Goal: Transaction & Acquisition: Purchase product/service

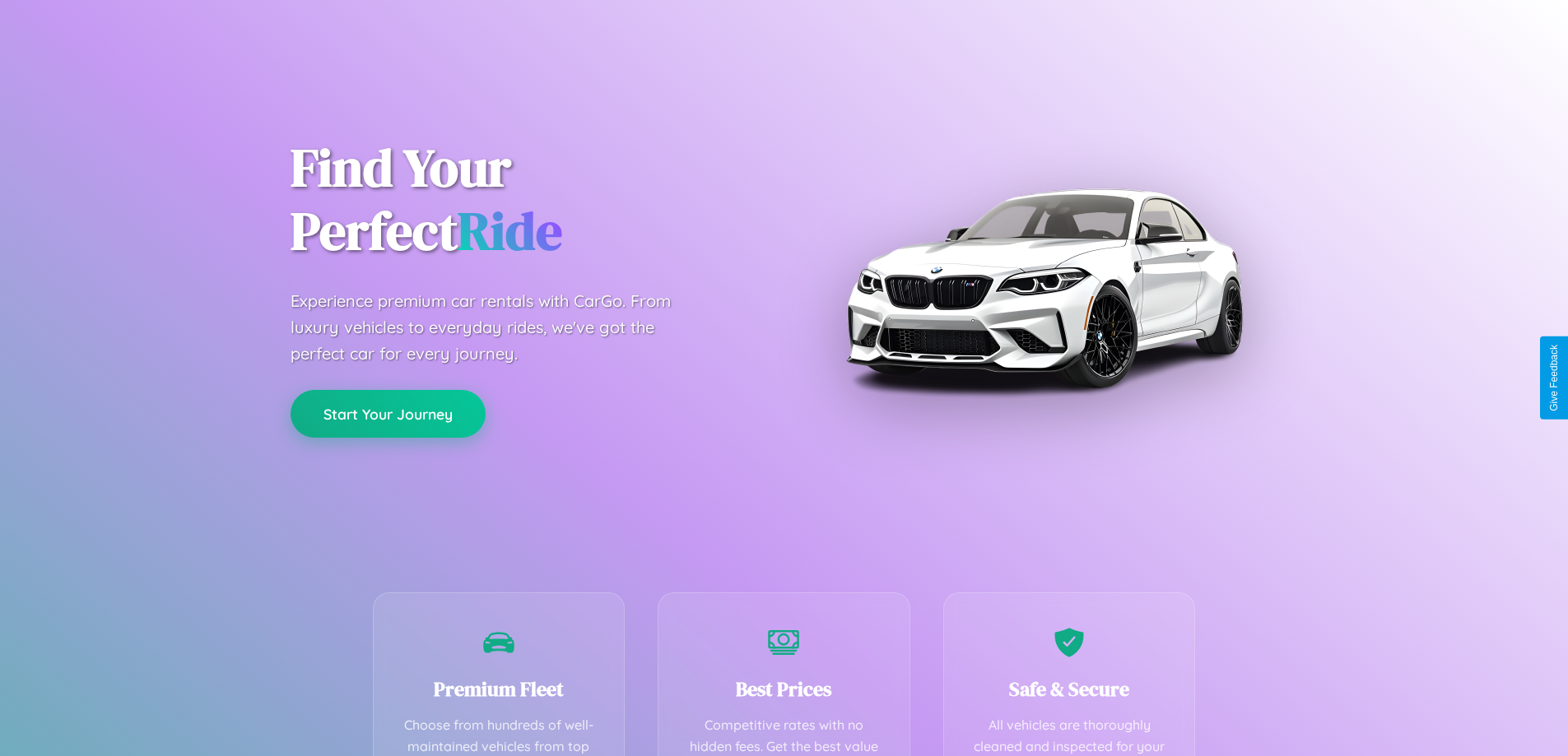
click at [388, 414] on button "Start Your Journey" at bounding box center [388, 414] width 195 height 48
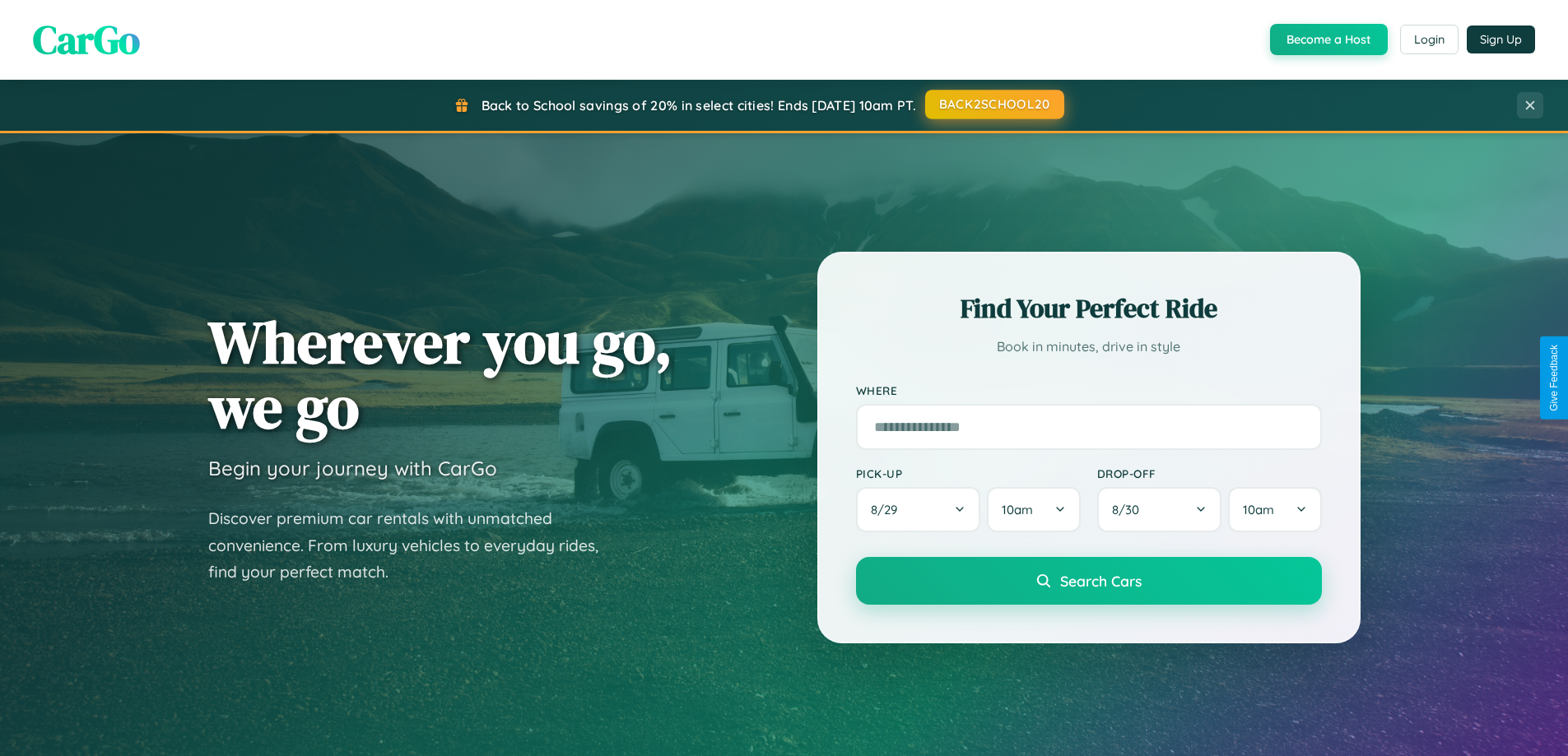
click at [994, 105] on button "BACK2SCHOOL20" at bounding box center [994, 105] width 139 height 30
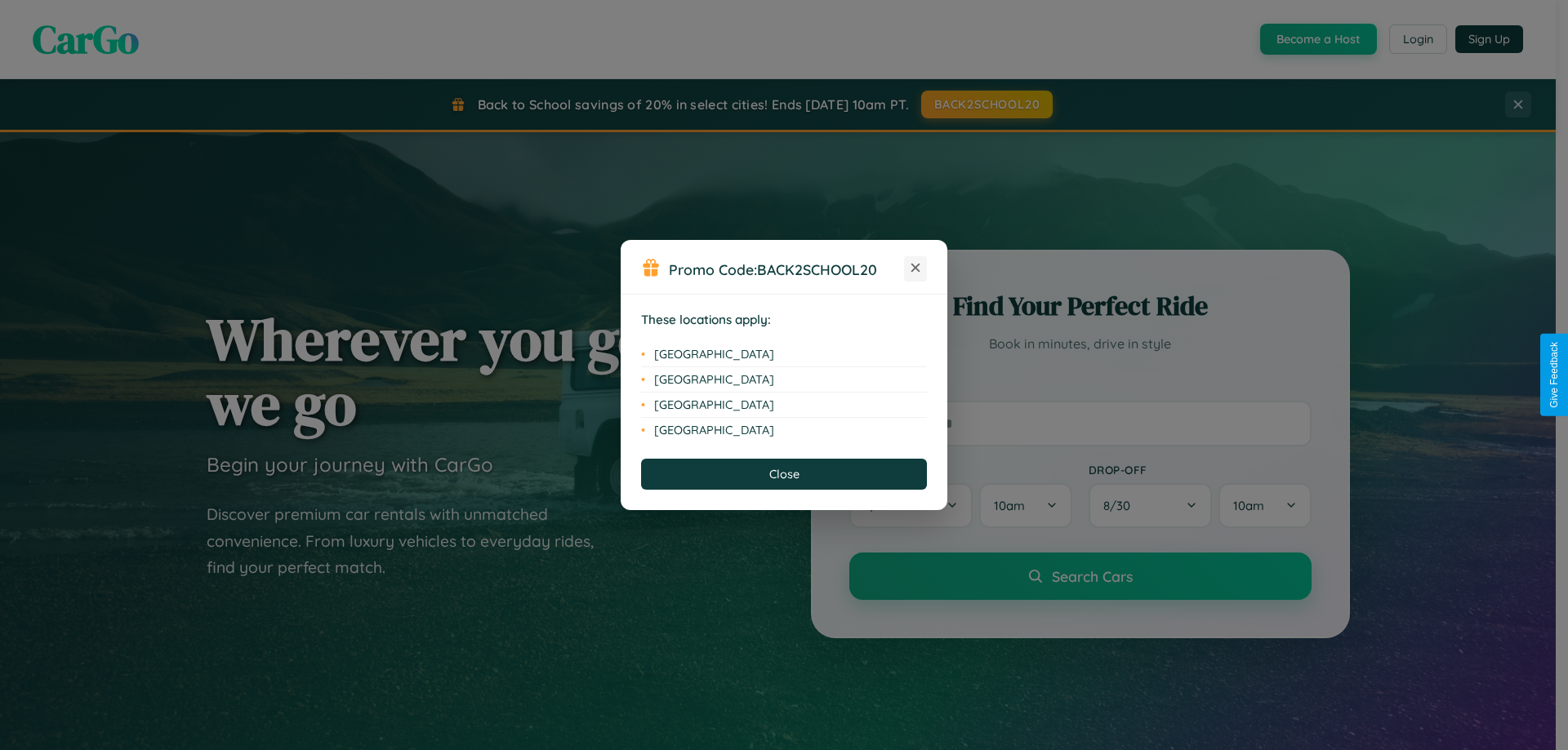
click at [915, 268] on icon at bounding box center [915, 268] width 9 height 9
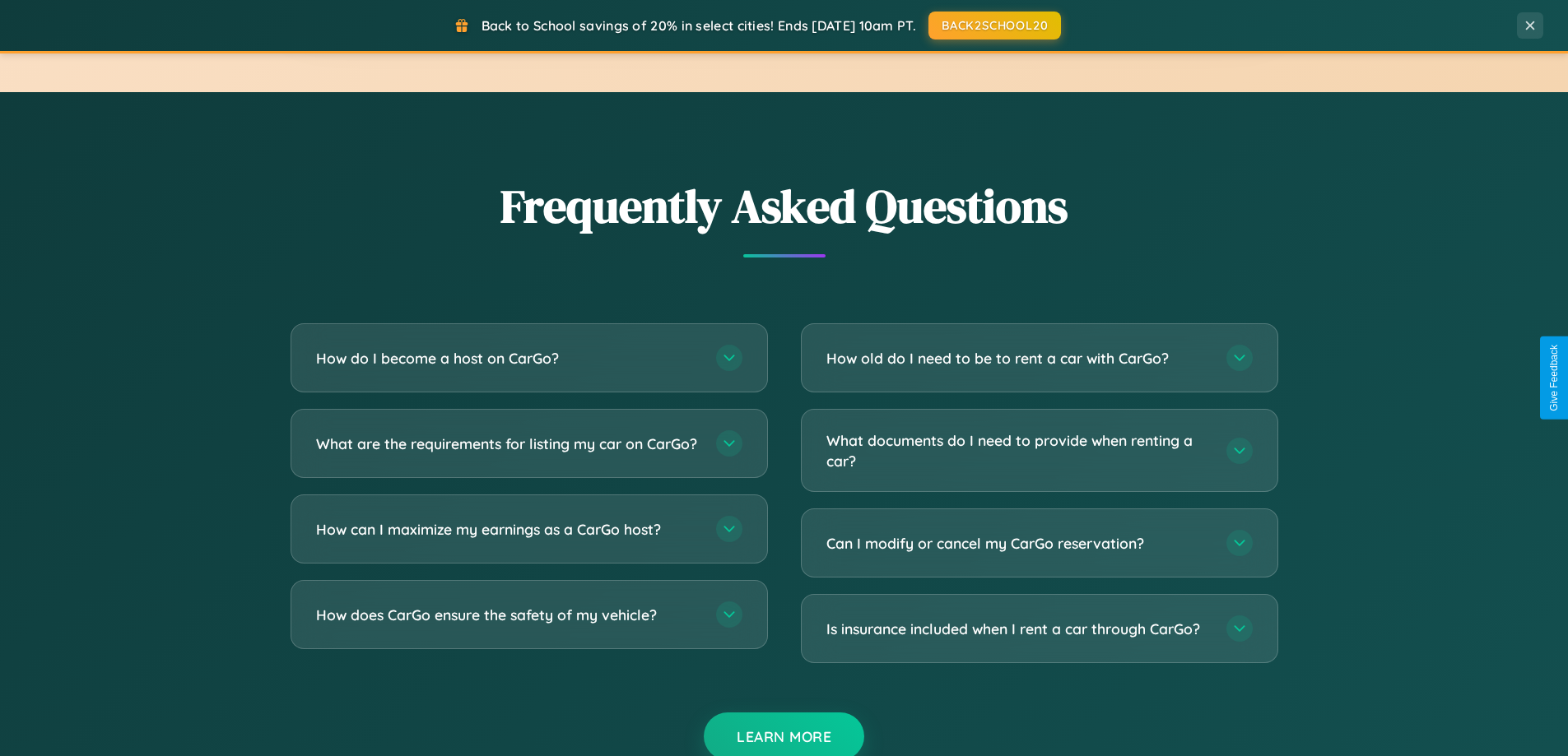
scroll to position [3168, 0]
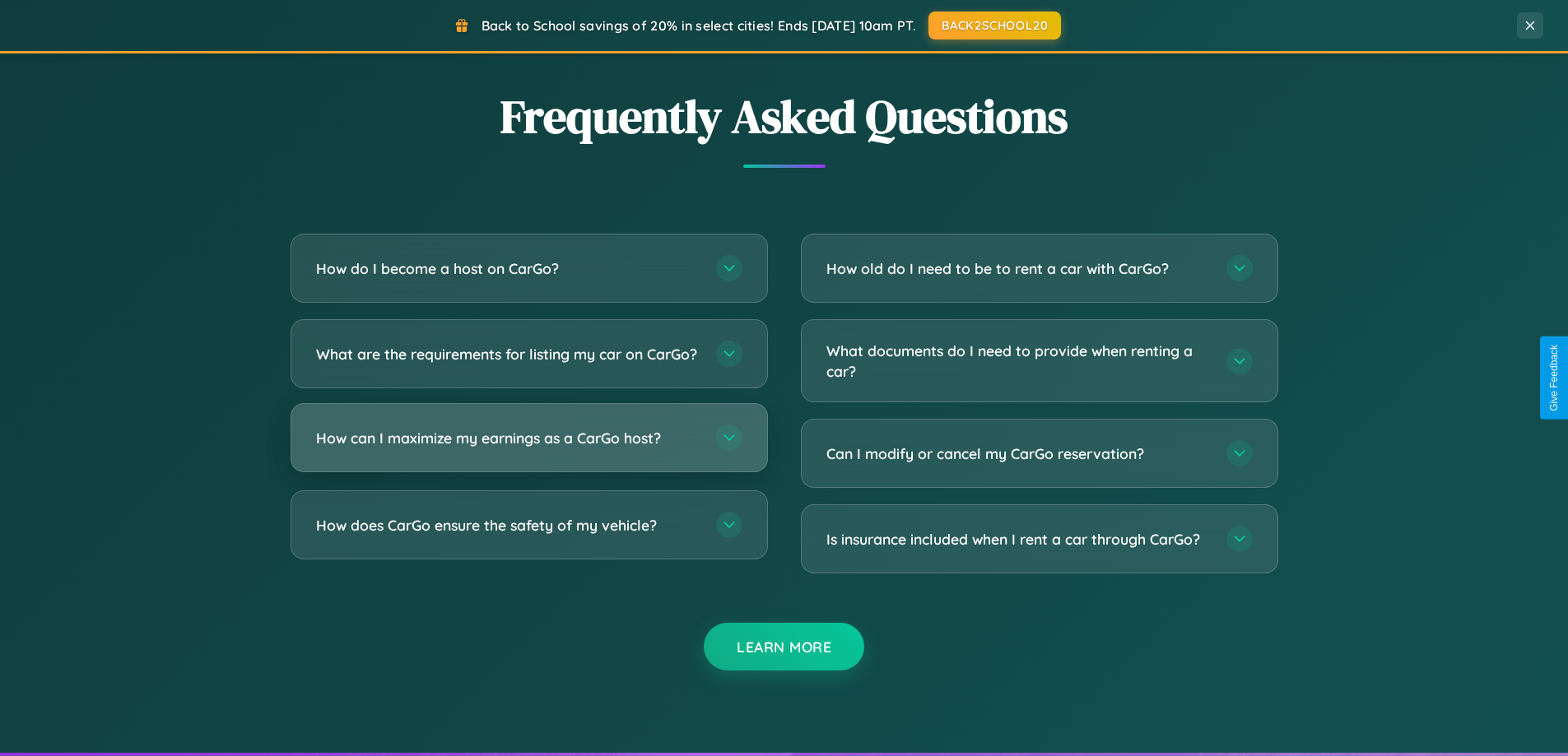
click at [528, 448] on h3 "How can I maximize my earnings as a CarGo host?" at bounding box center [508, 438] width 384 height 21
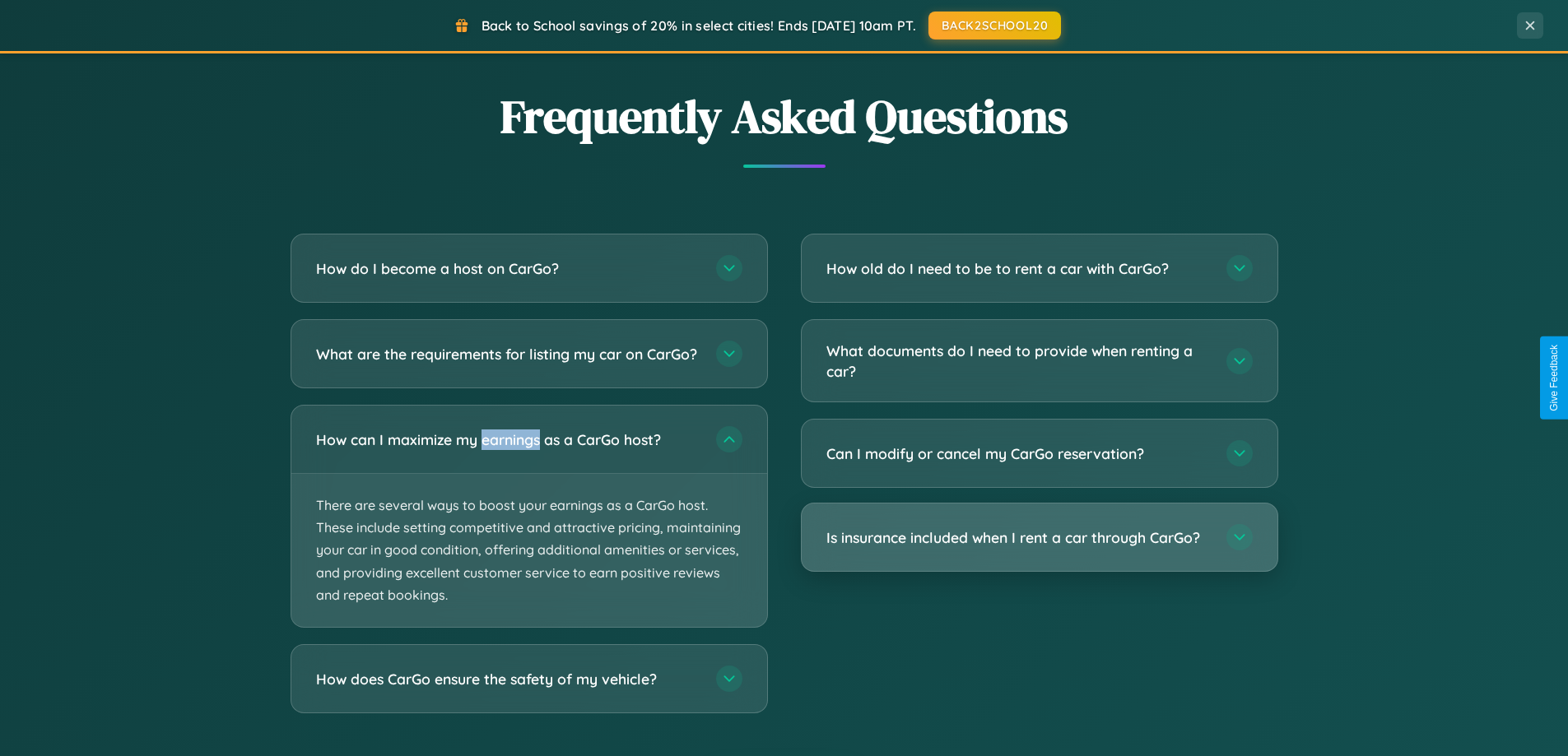
click at [1039, 539] on h3 "Is insurance included when I rent a car through CarGo?" at bounding box center [1019, 537] width 384 height 21
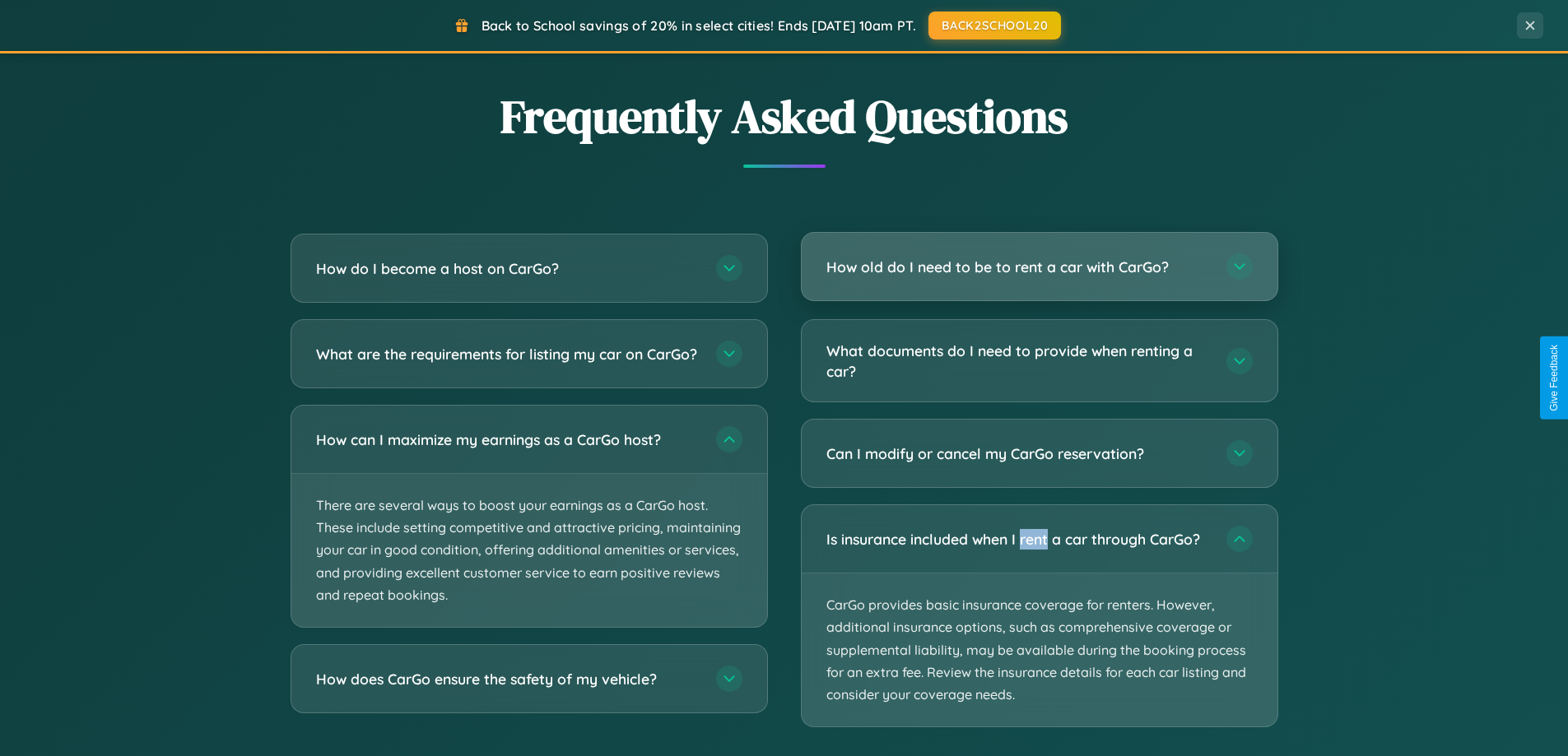
click at [1039, 269] on h3 "How old do I need to be to rent a car with CarGo?" at bounding box center [1019, 267] width 384 height 21
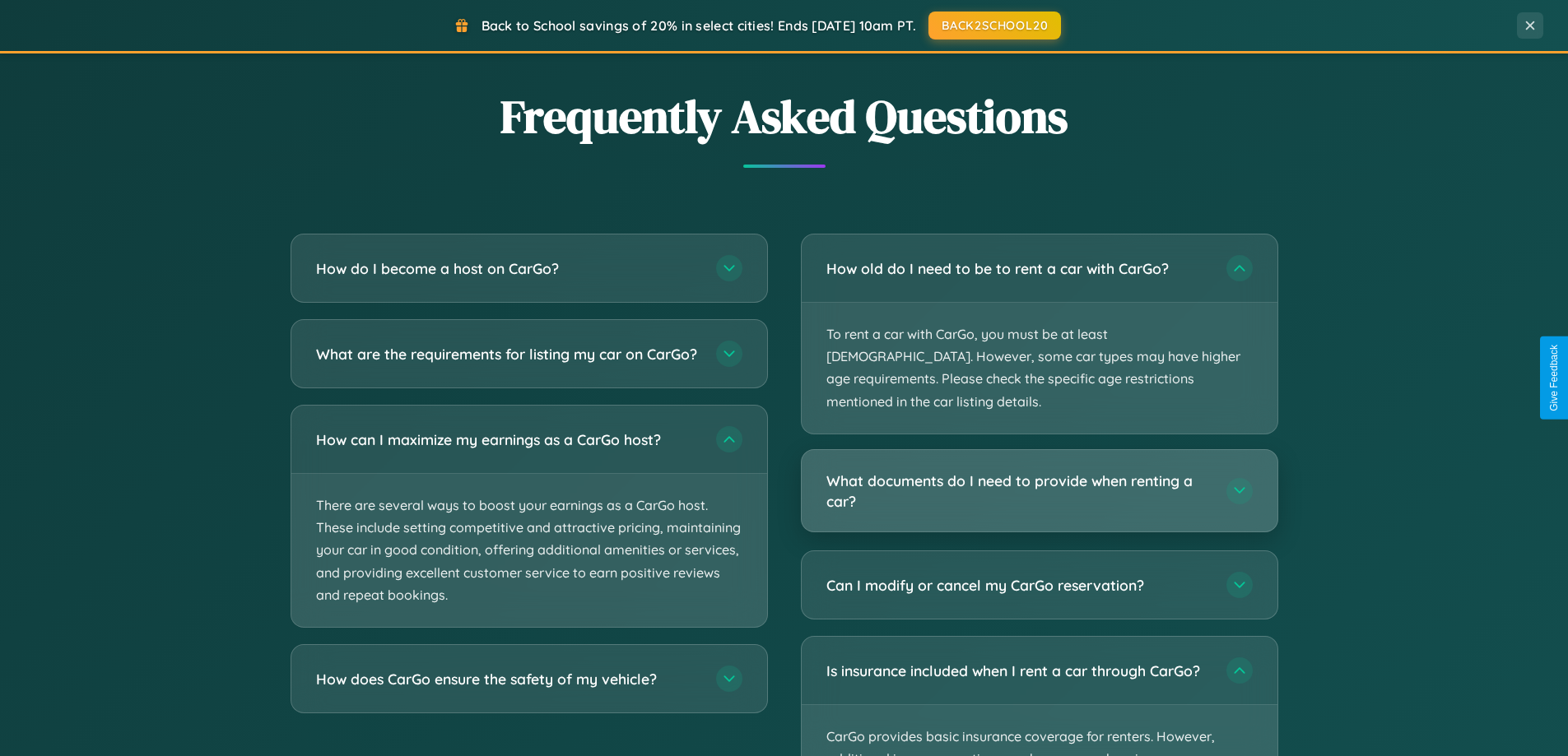
click at [1039, 470] on h3 "What documents do I need to provide when renting a car?" at bounding box center [1019, 490] width 384 height 40
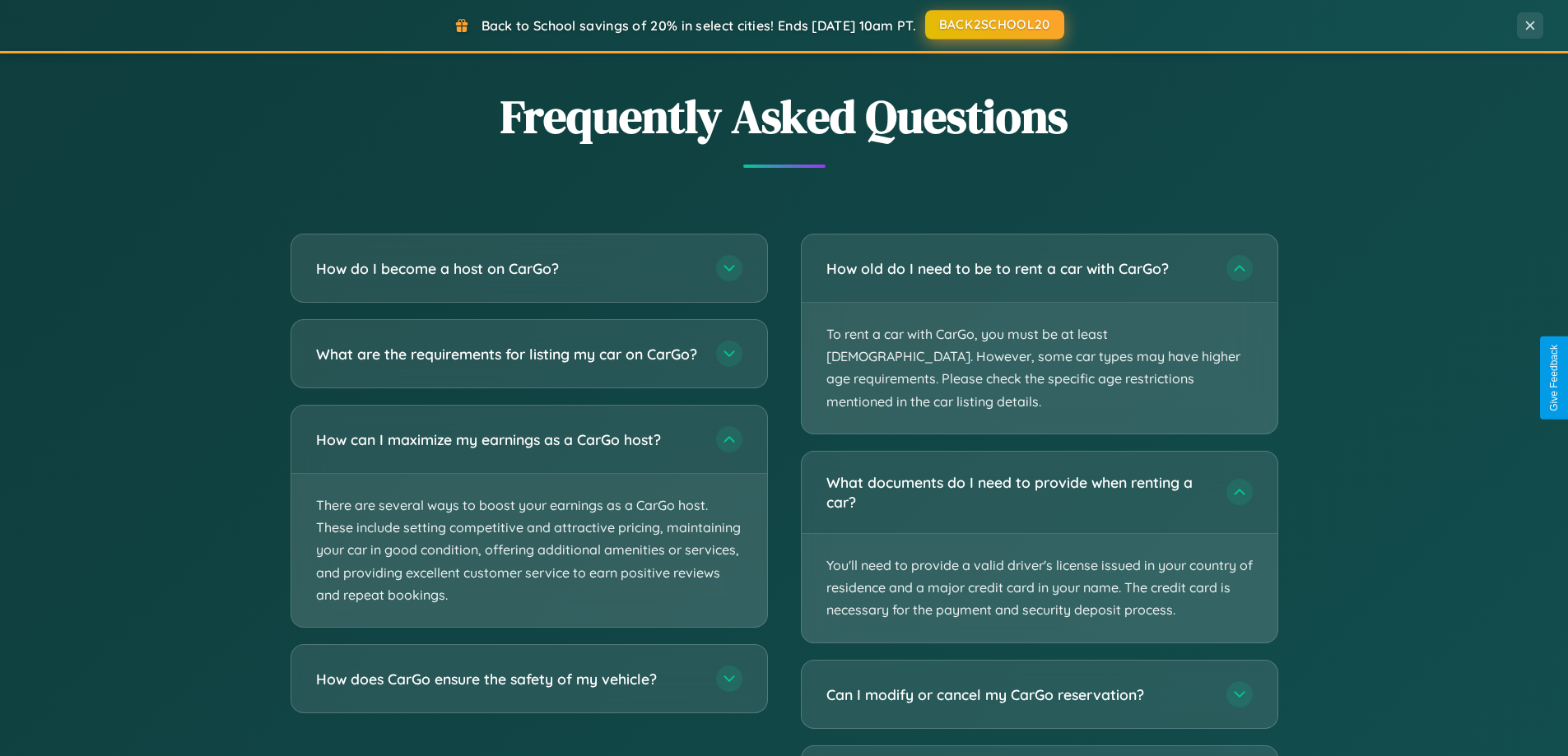
click at [994, 26] on button "BACK2SCHOOL20" at bounding box center [994, 25] width 139 height 30
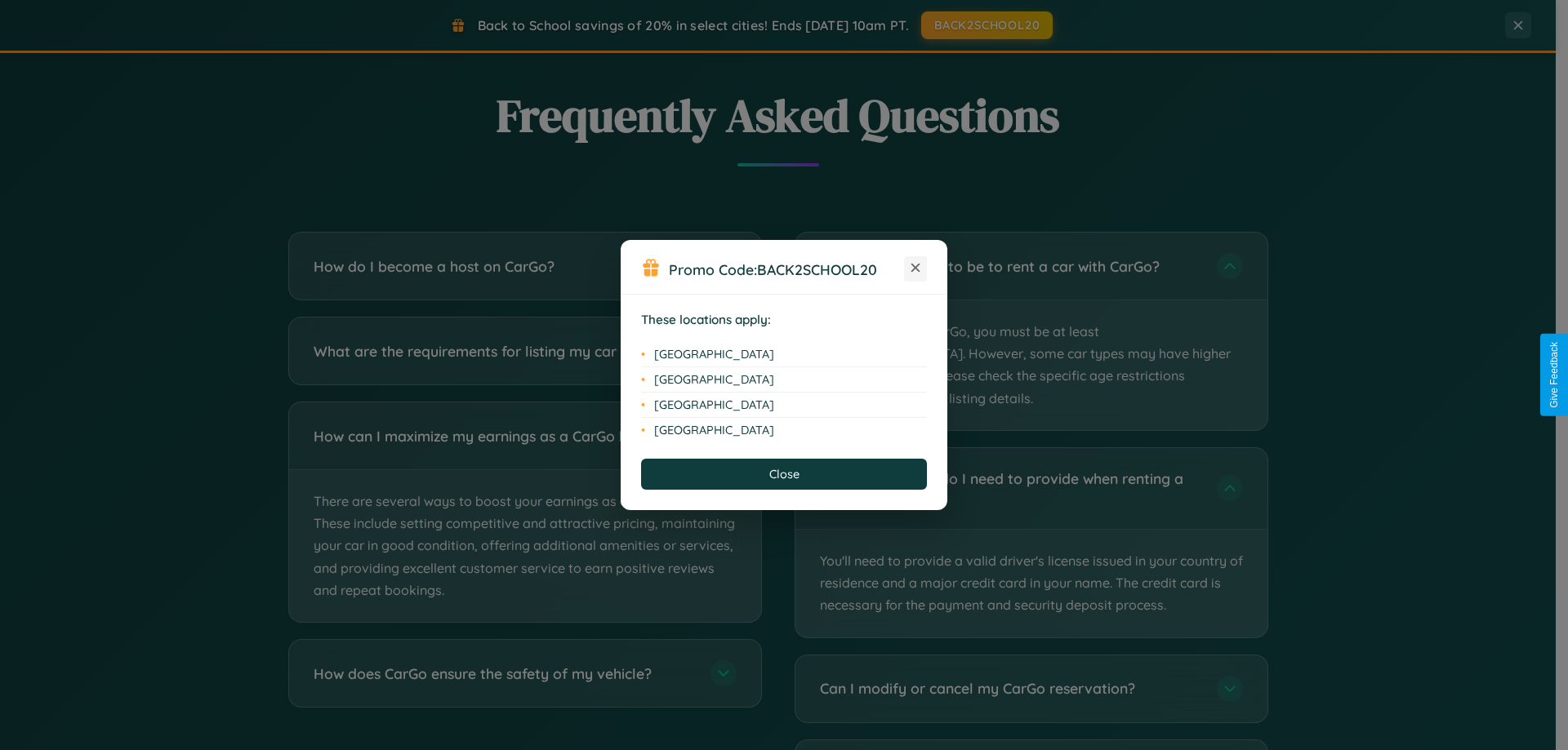
click at [915, 268] on icon at bounding box center [915, 268] width 9 height 9
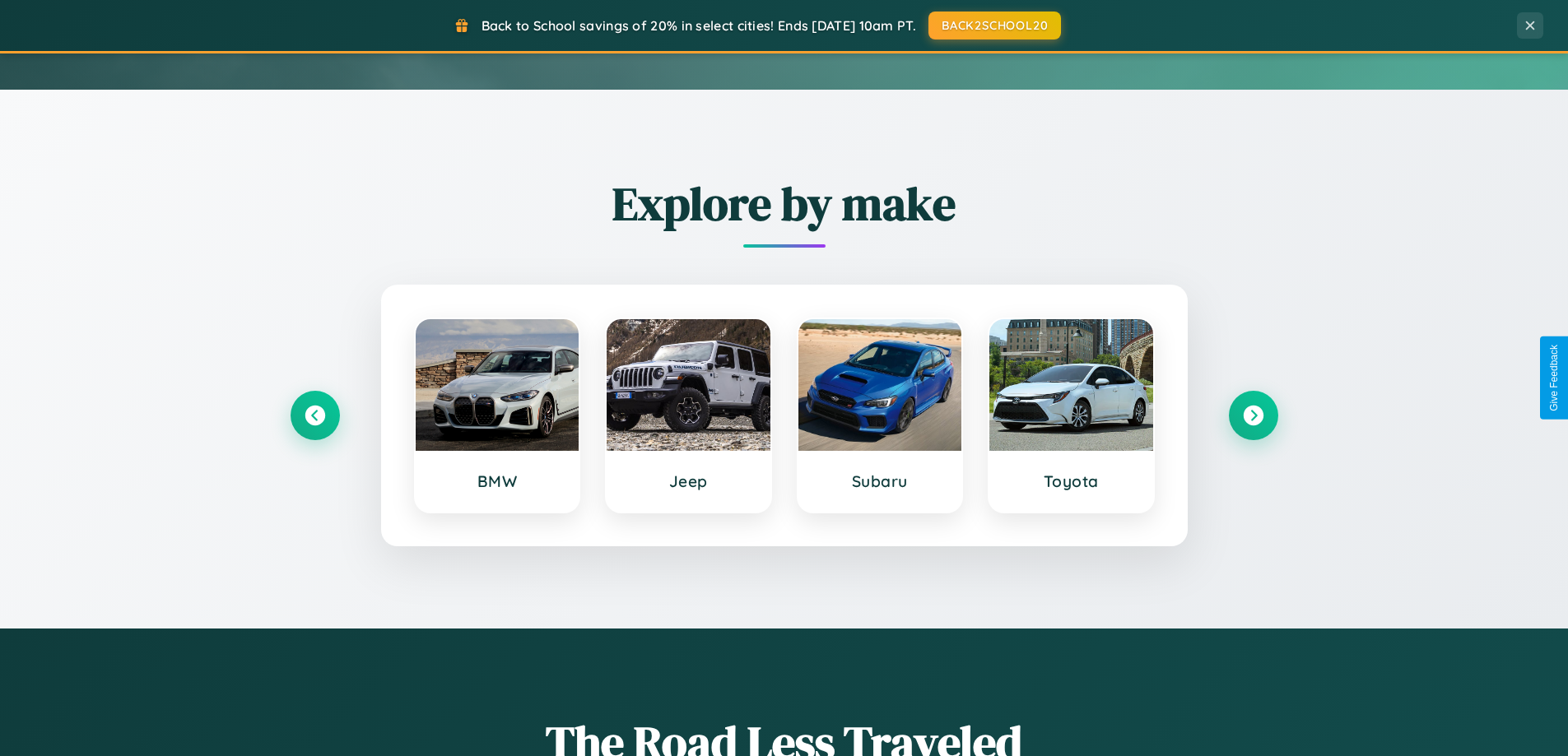
scroll to position [49, 0]
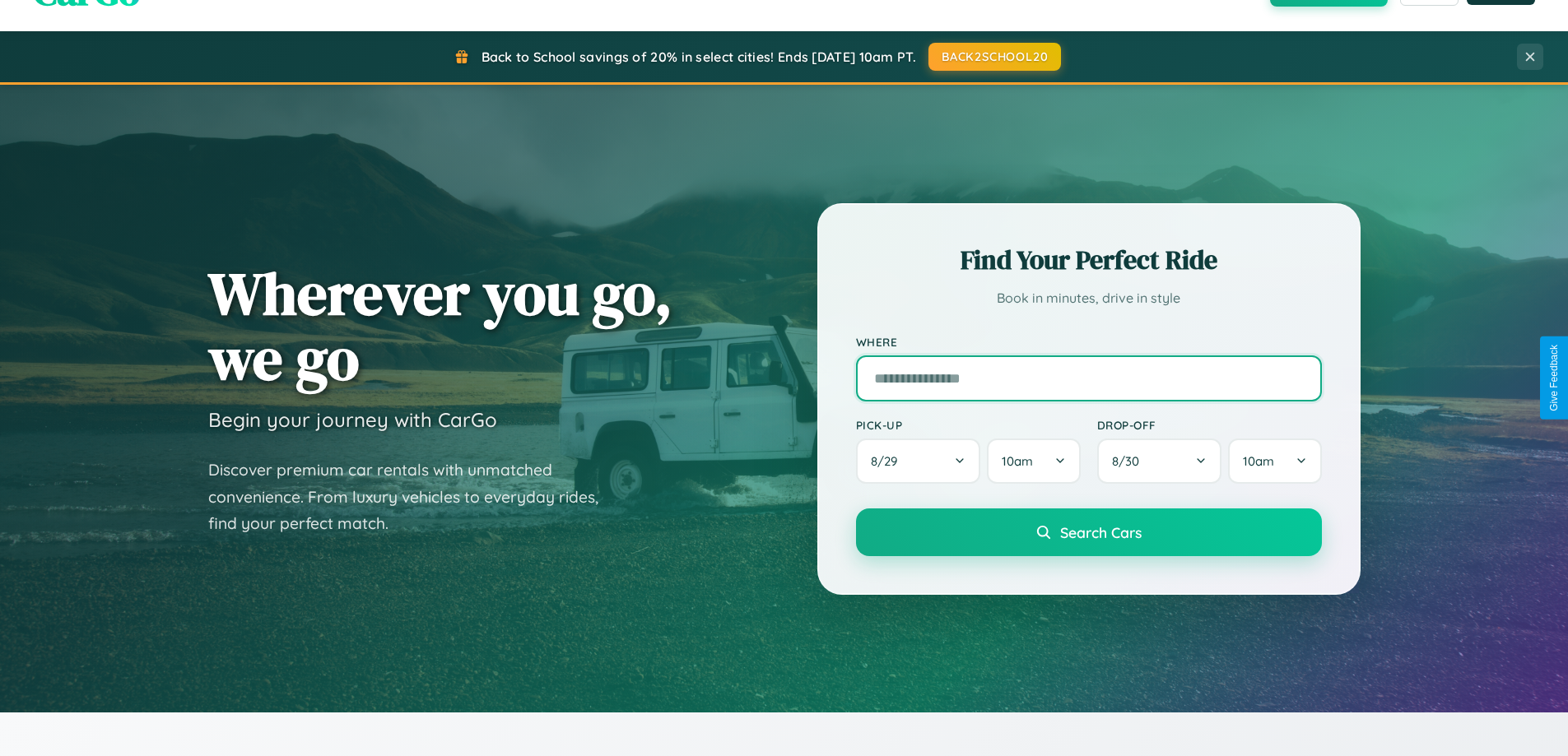
click at [1089, 378] on input "text" at bounding box center [1089, 378] width 466 height 46
type input "*****"
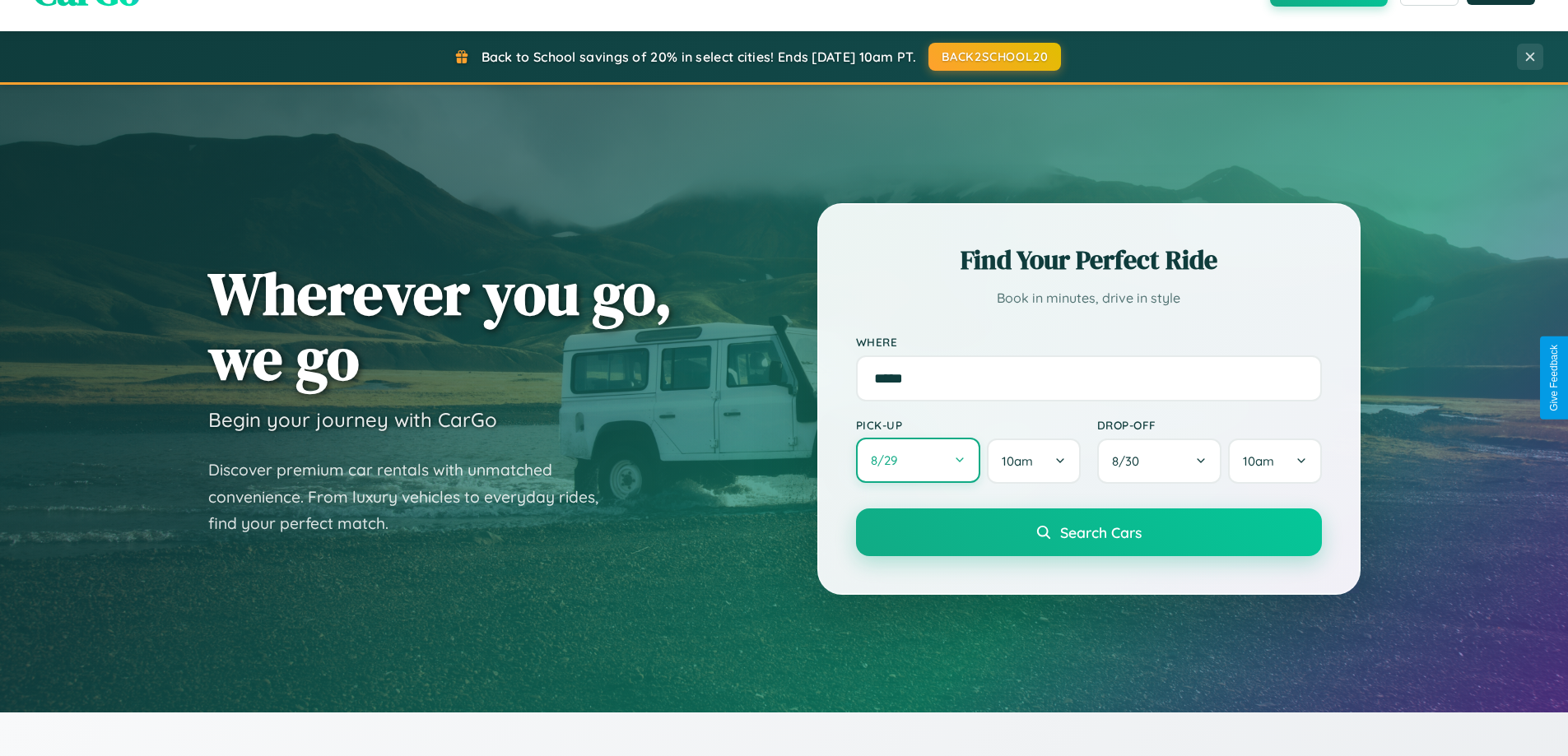
click at [918, 461] on button "8 / 29" at bounding box center [918, 460] width 125 height 45
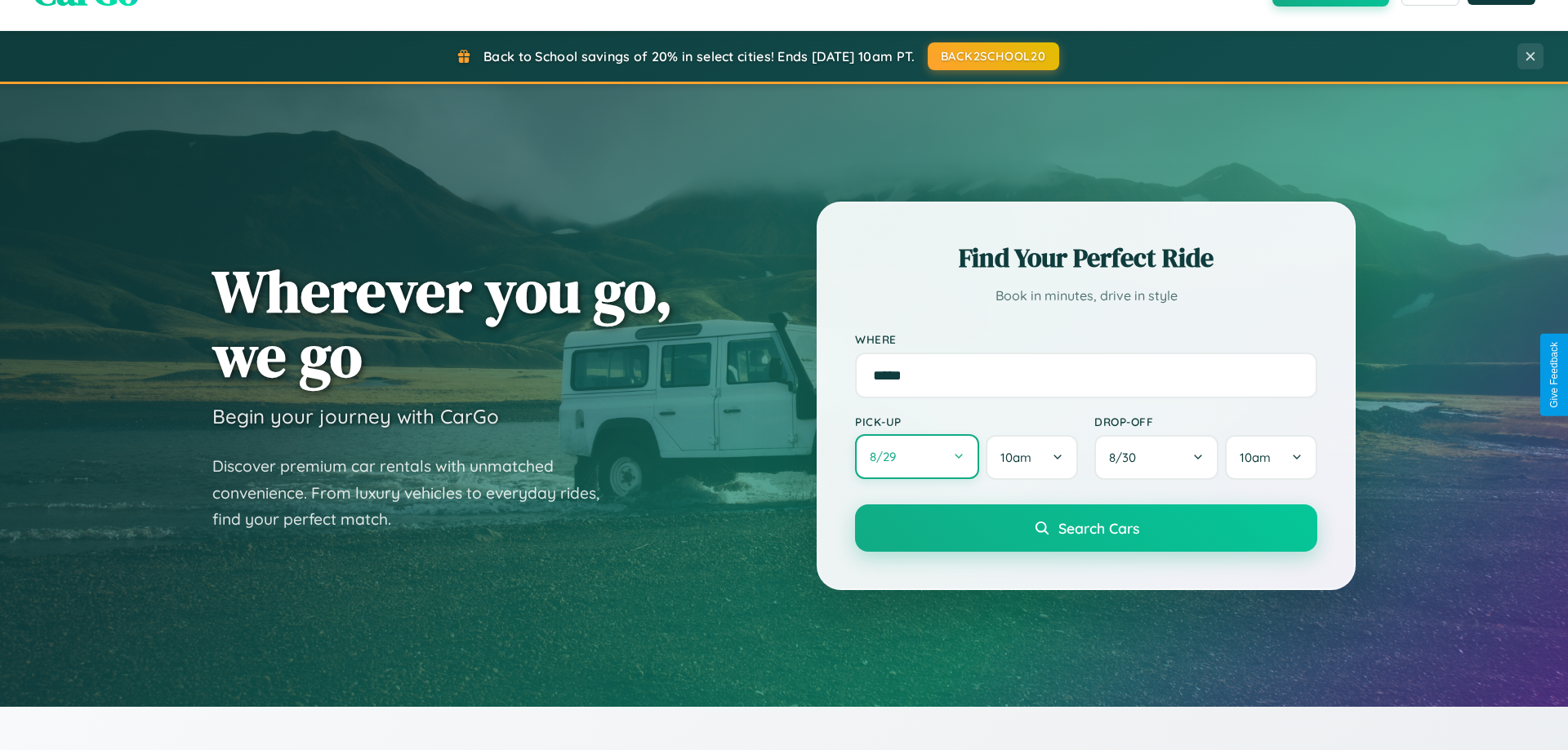
select select "*"
select select "****"
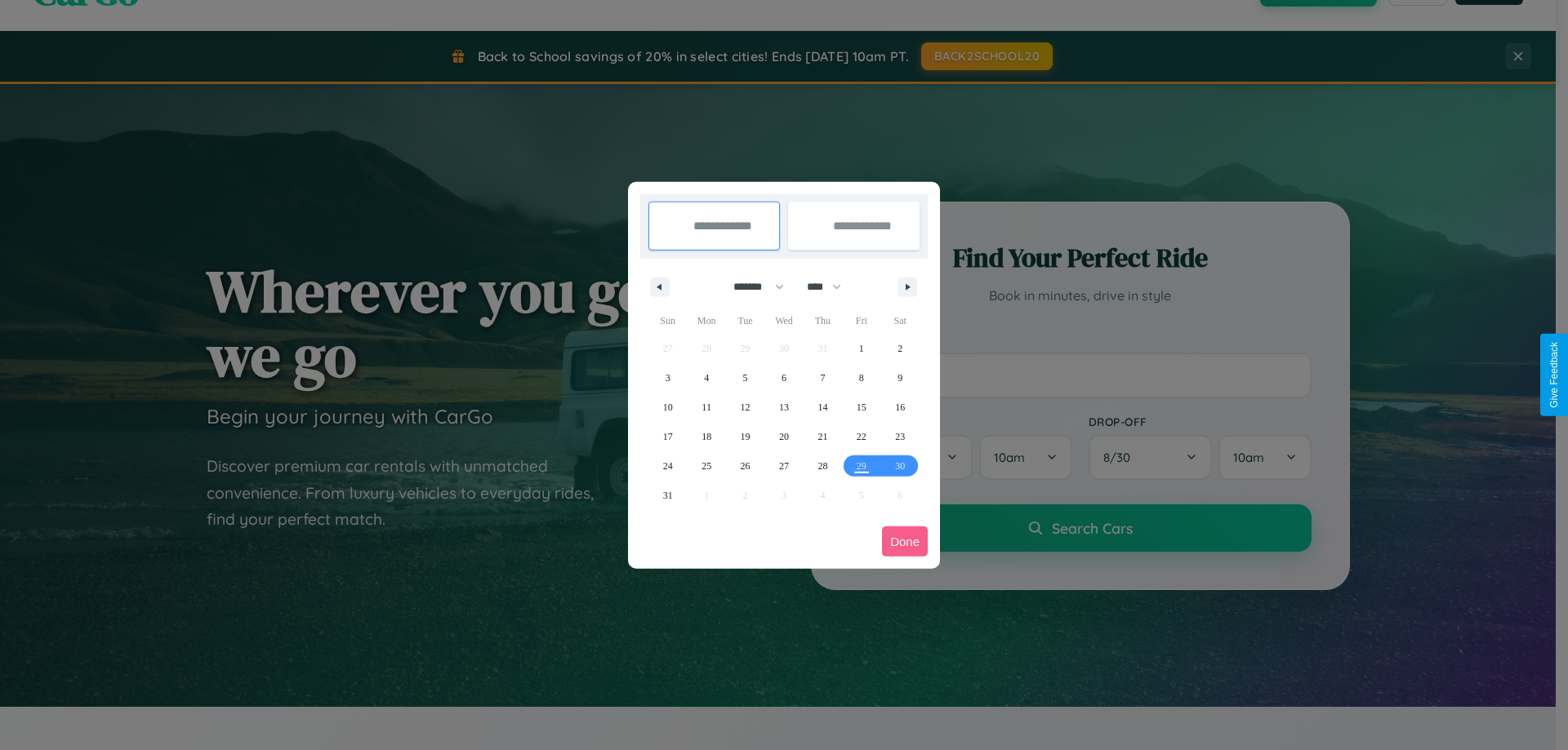
click at [751, 286] on select "******* ******** ***** ***** *** **** **** ****** ********* ******* ******** **…" at bounding box center [756, 286] width 69 height 27
select select "*"
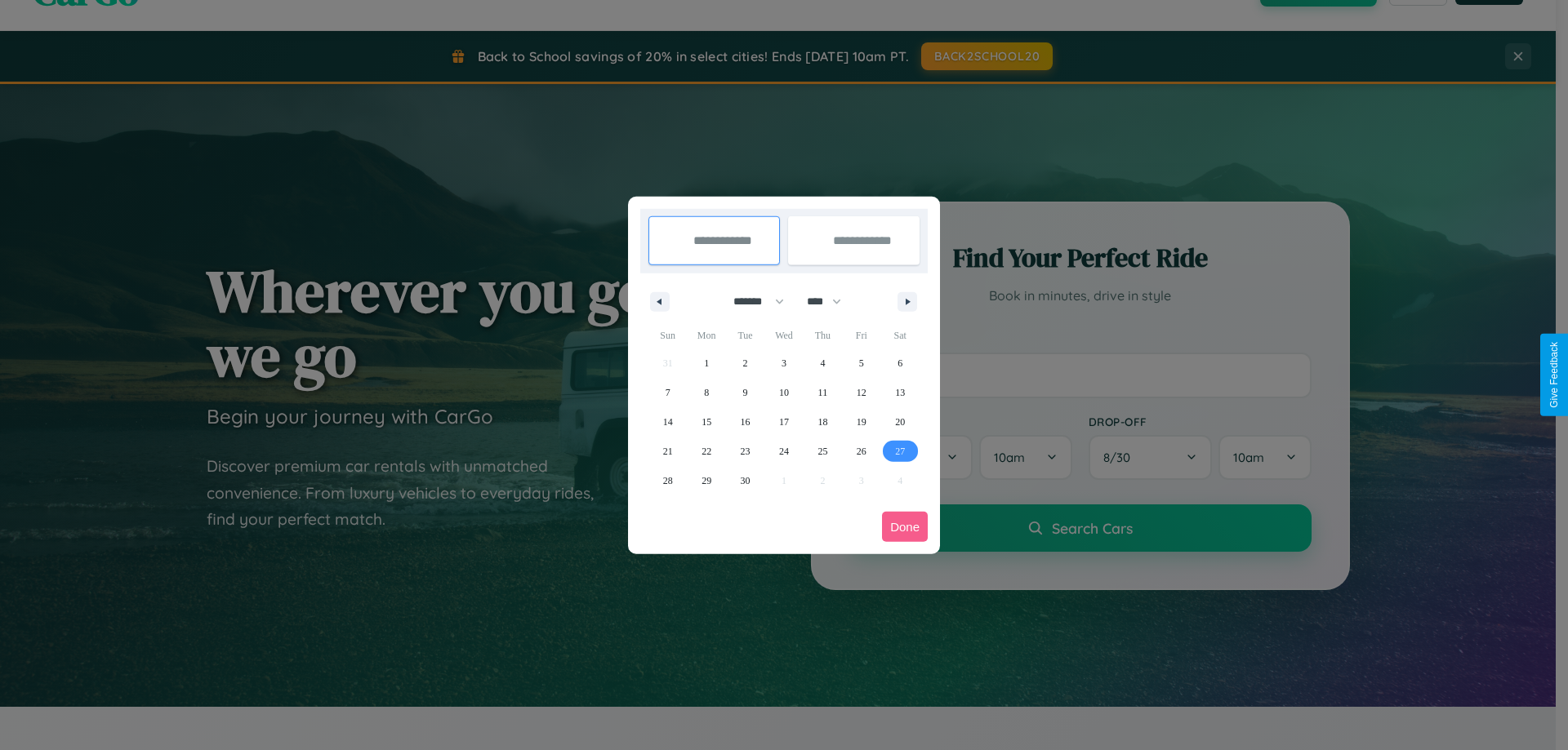
click at [899, 451] on span "27" at bounding box center [899, 452] width 10 height 30
type input "**********"
click at [907, 301] on icon "button" at bounding box center [910, 302] width 8 height 7
select select "*"
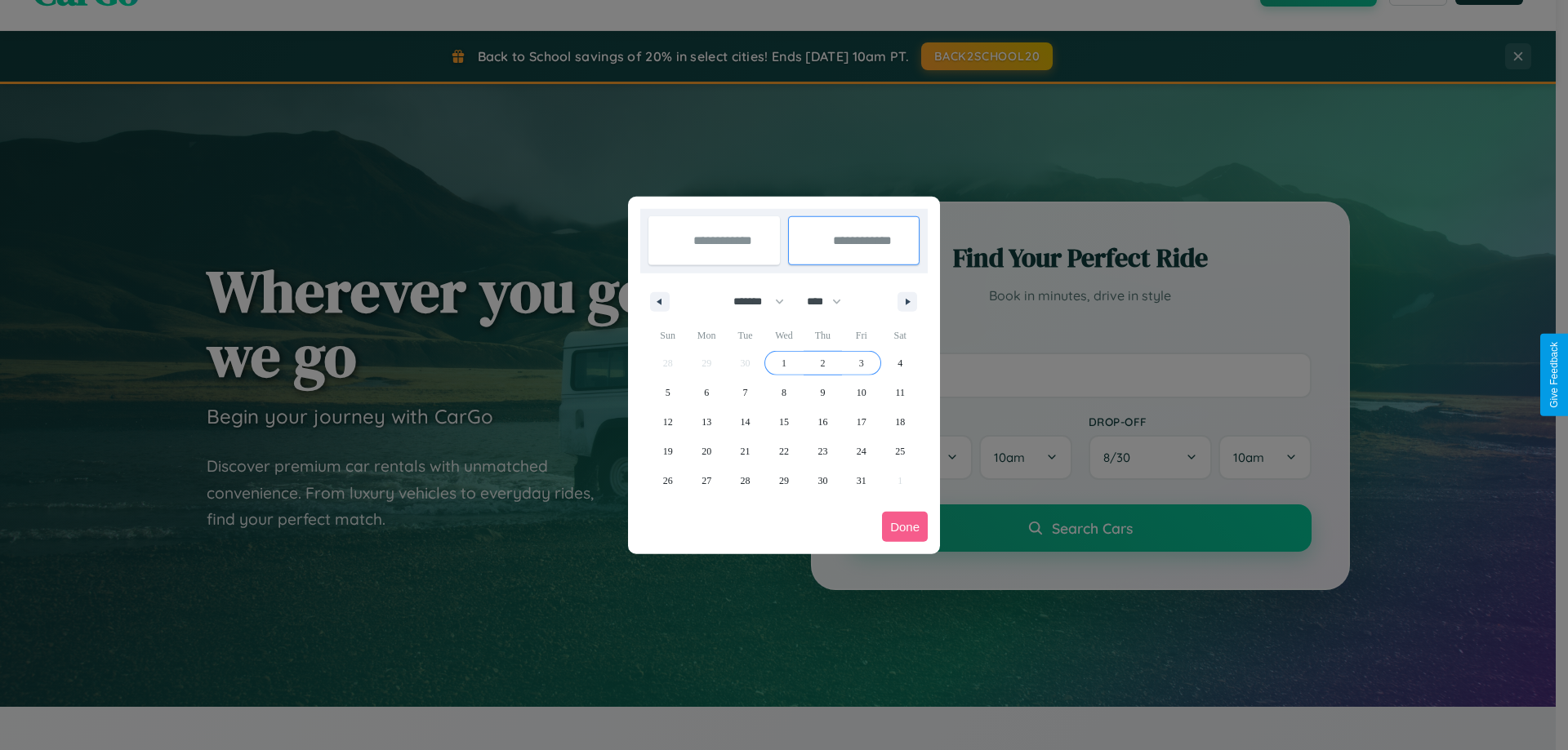
click at [861, 363] on span "3" at bounding box center [861, 364] width 5 height 30
type input "**********"
select select "*"
click at [904, 527] on button "Done" at bounding box center [904, 527] width 46 height 30
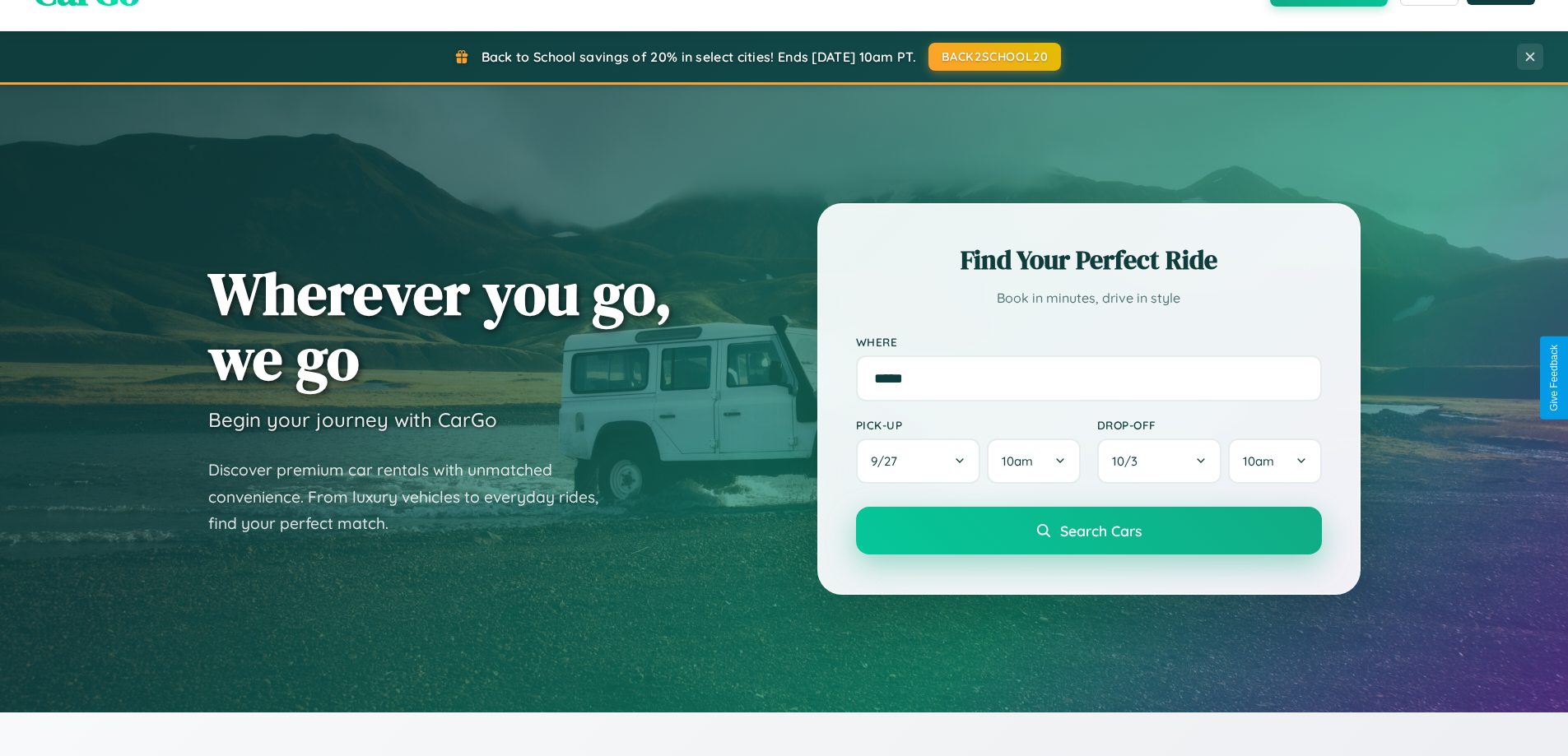
click at [1089, 531] on span "Search Cars" at bounding box center [1102, 531] width 82 height 18
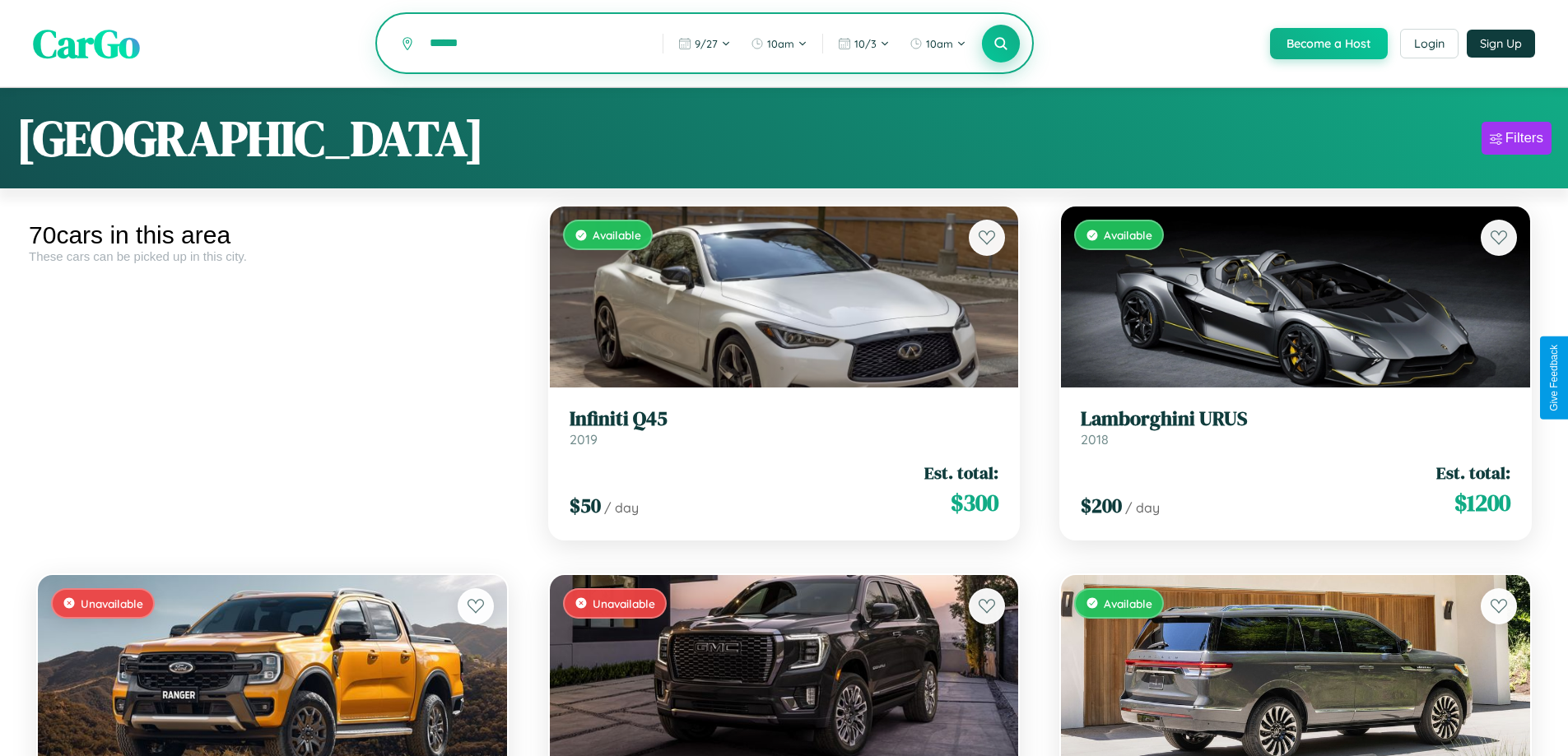
type input "******"
click at [1000, 44] on icon at bounding box center [1002, 43] width 16 height 16
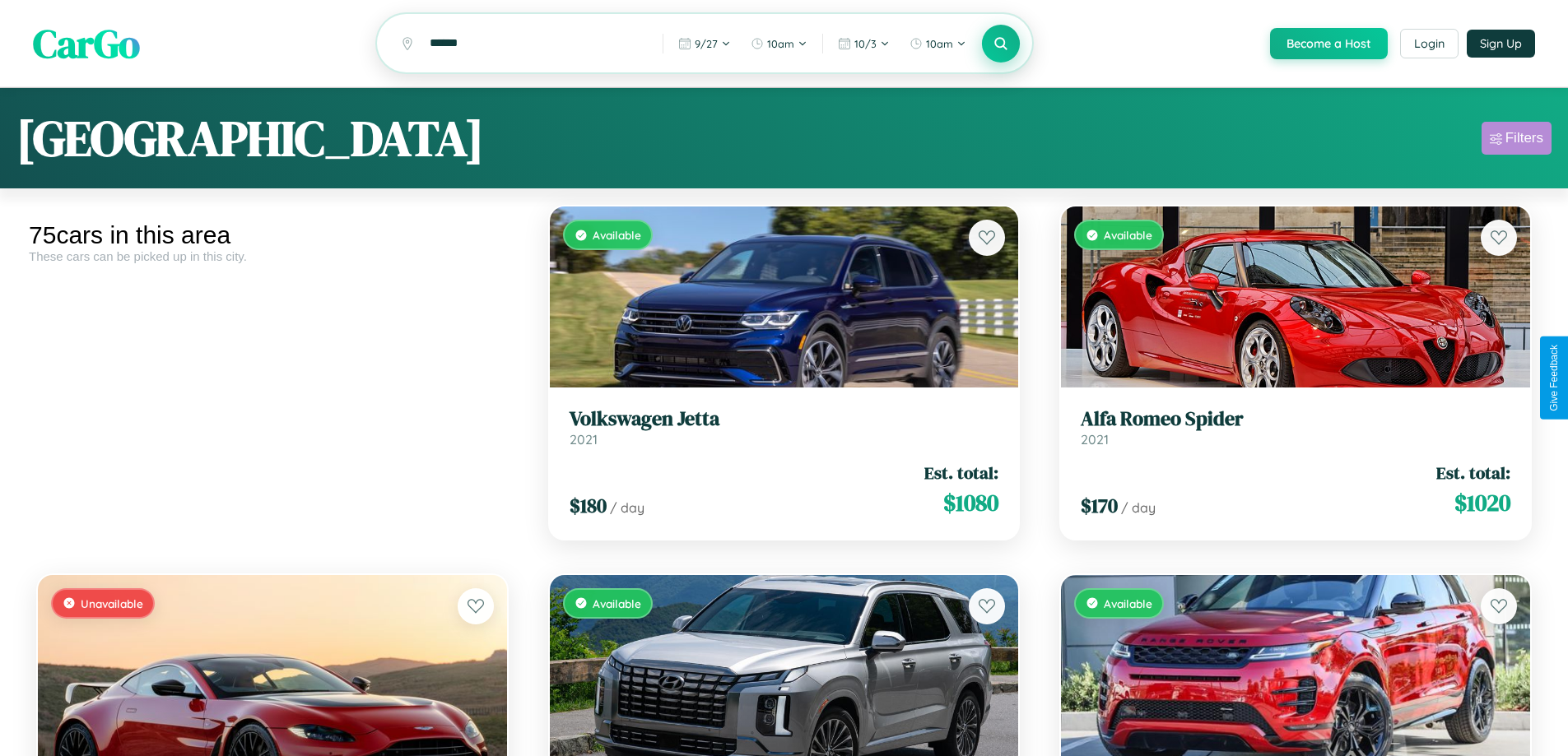
click at [1516, 141] on div "Filters" at bounding box center [1525, 138] width 38 height 16
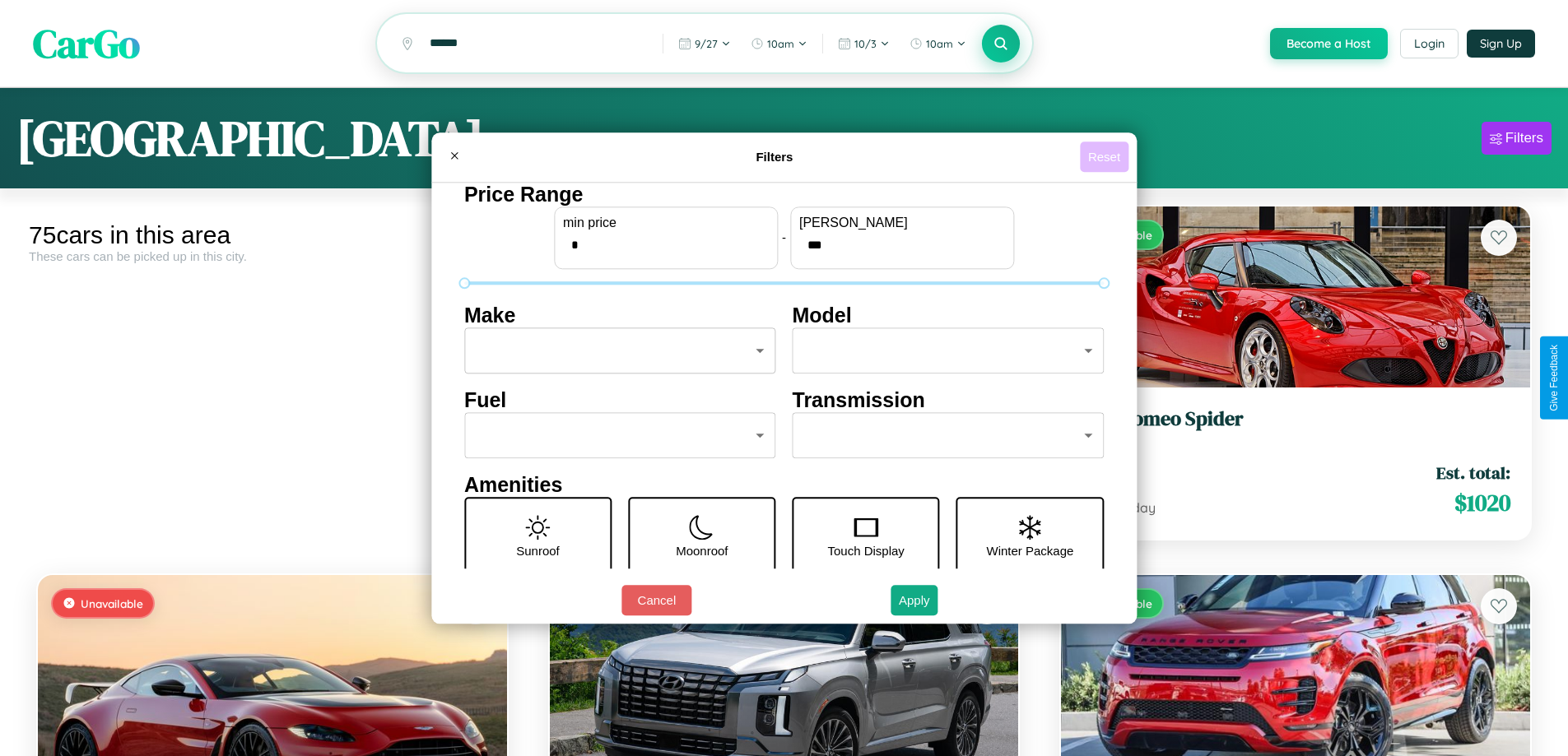
click at [1107, 157] on button "Reset" at bounding box center [1104, 157] width 49 height 30
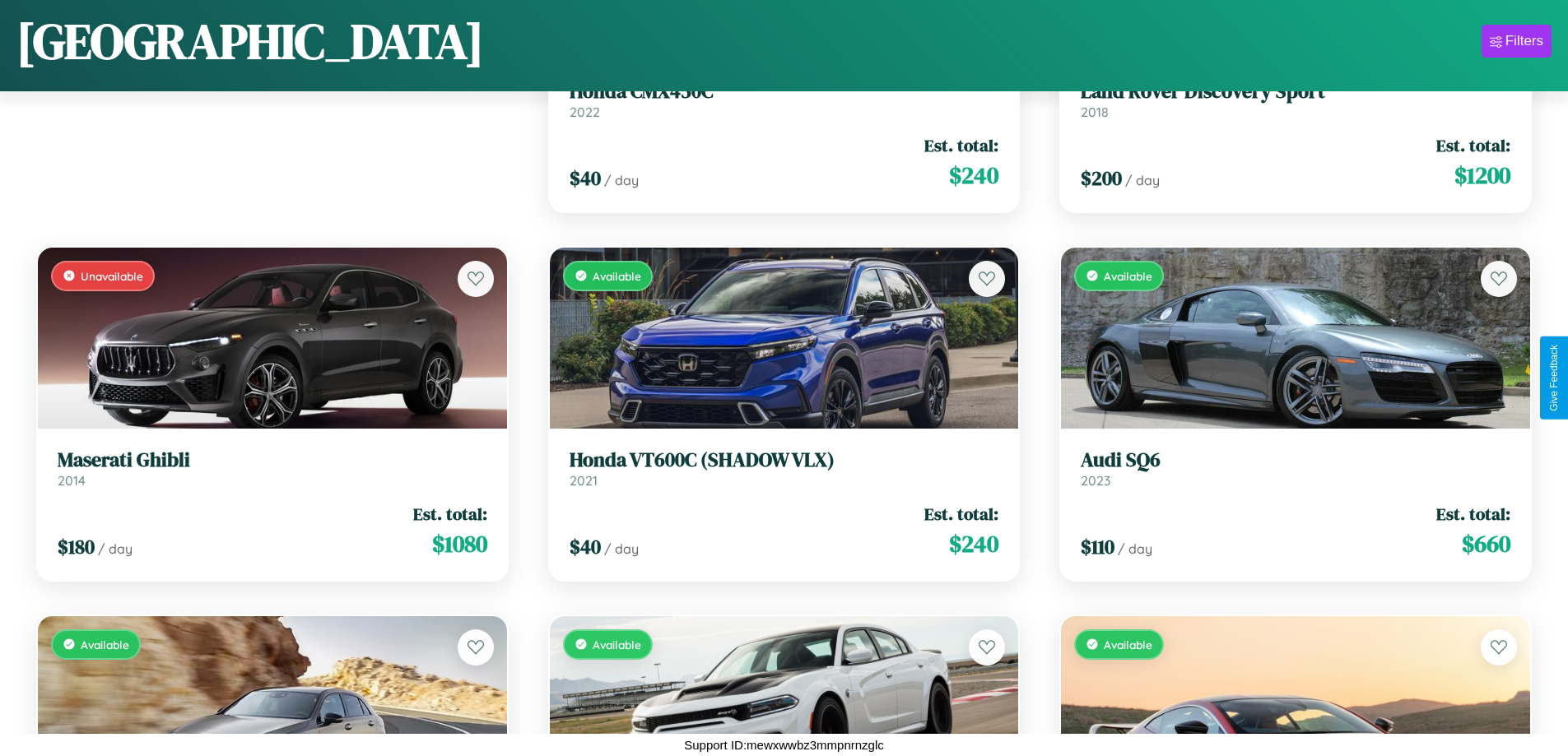
scroll to position [232, 0]
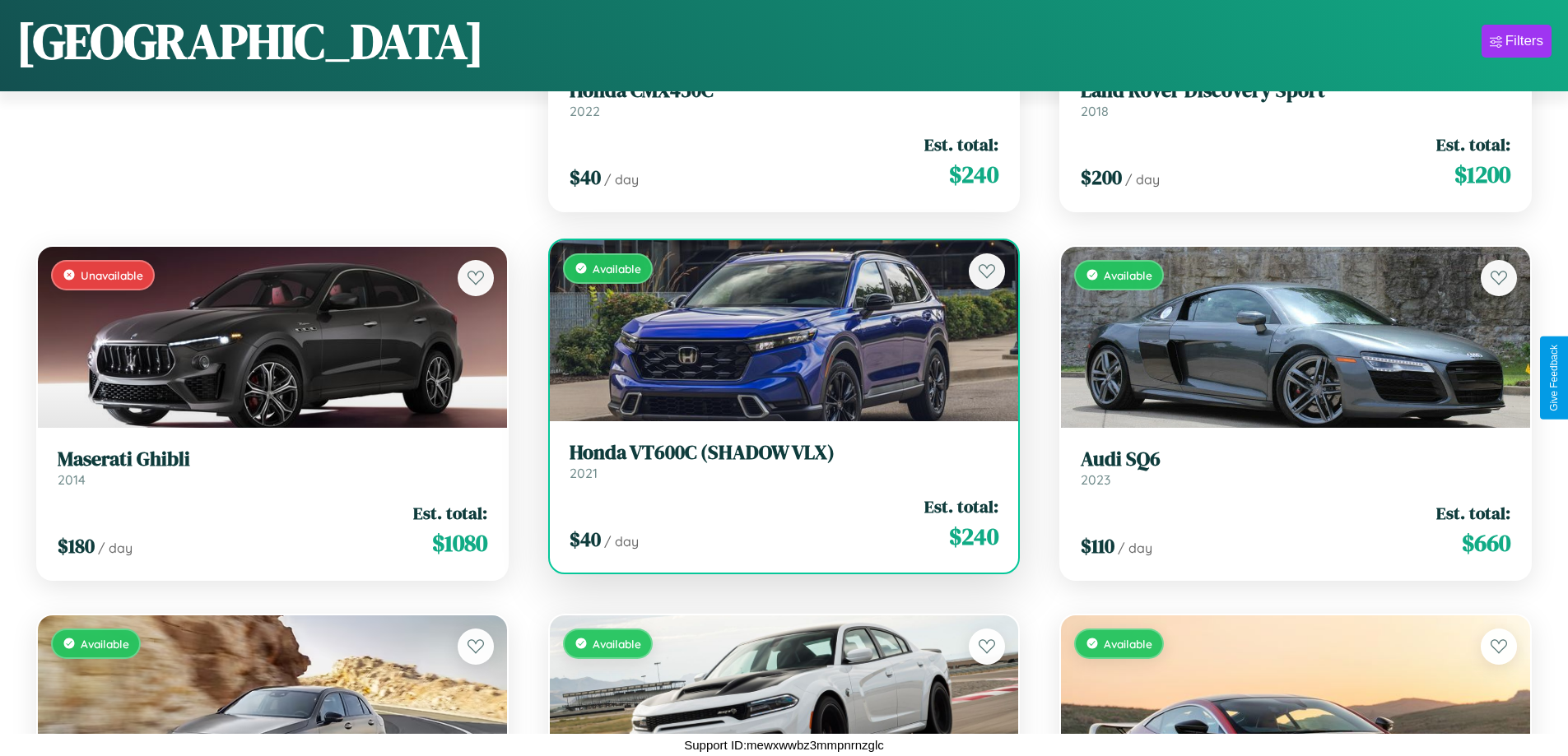
click at [777, 461] on h3 "Honda VT600C (SHADOW VLX)" at bounding box center [784, 453] width 429 height 24
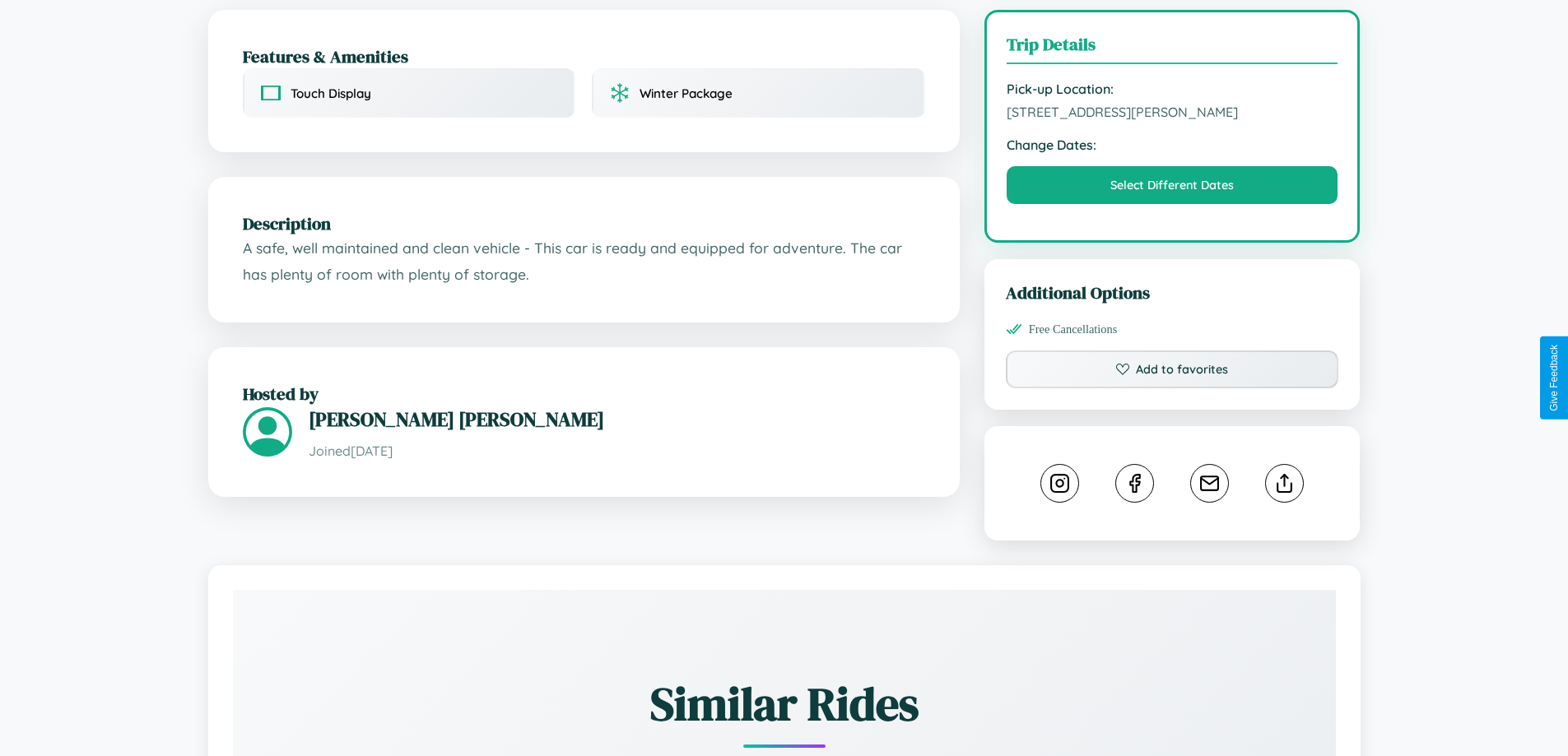
scroll to position [554, 0]
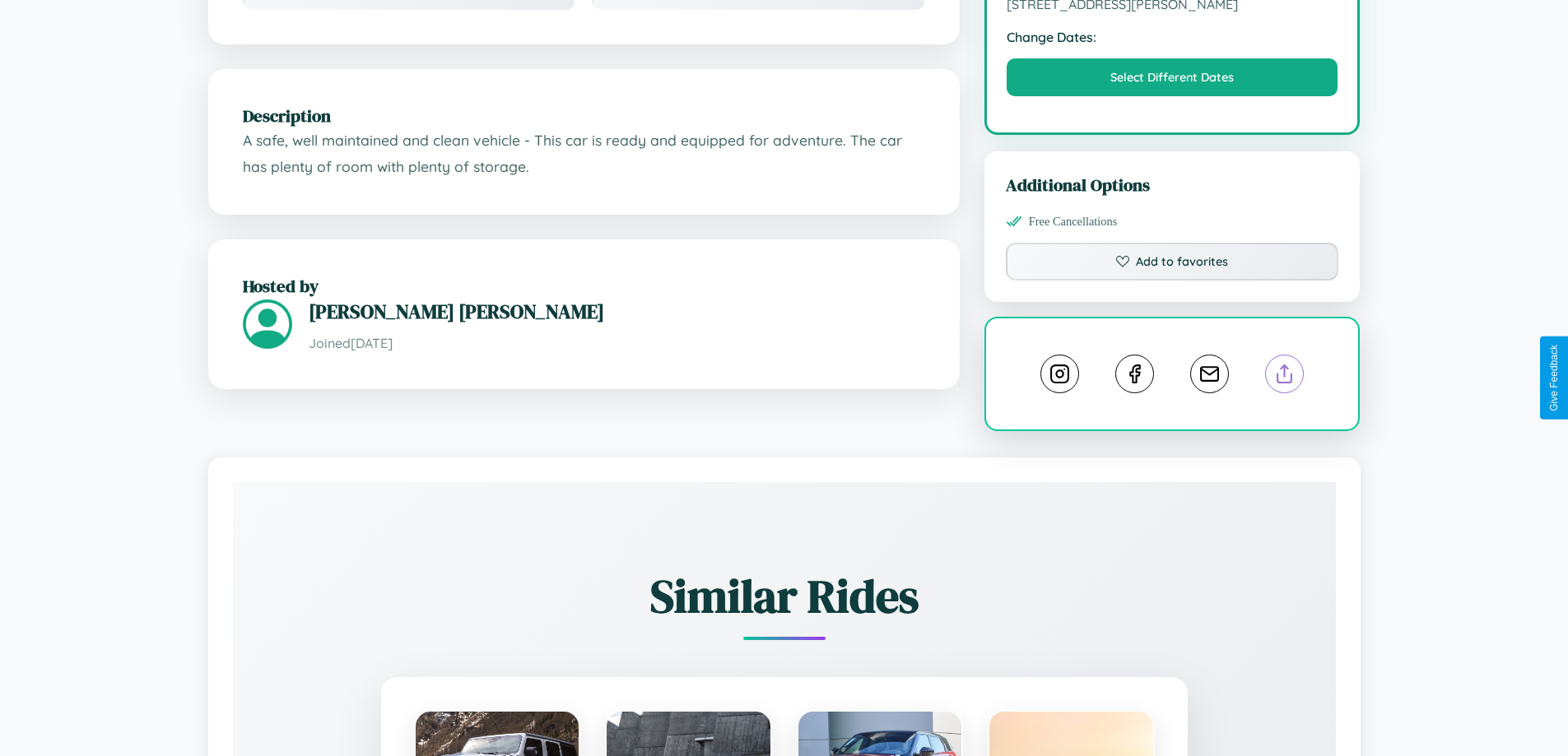
click at [1285, 378] on line at bounding box center [1285, 372] width 0 height 12
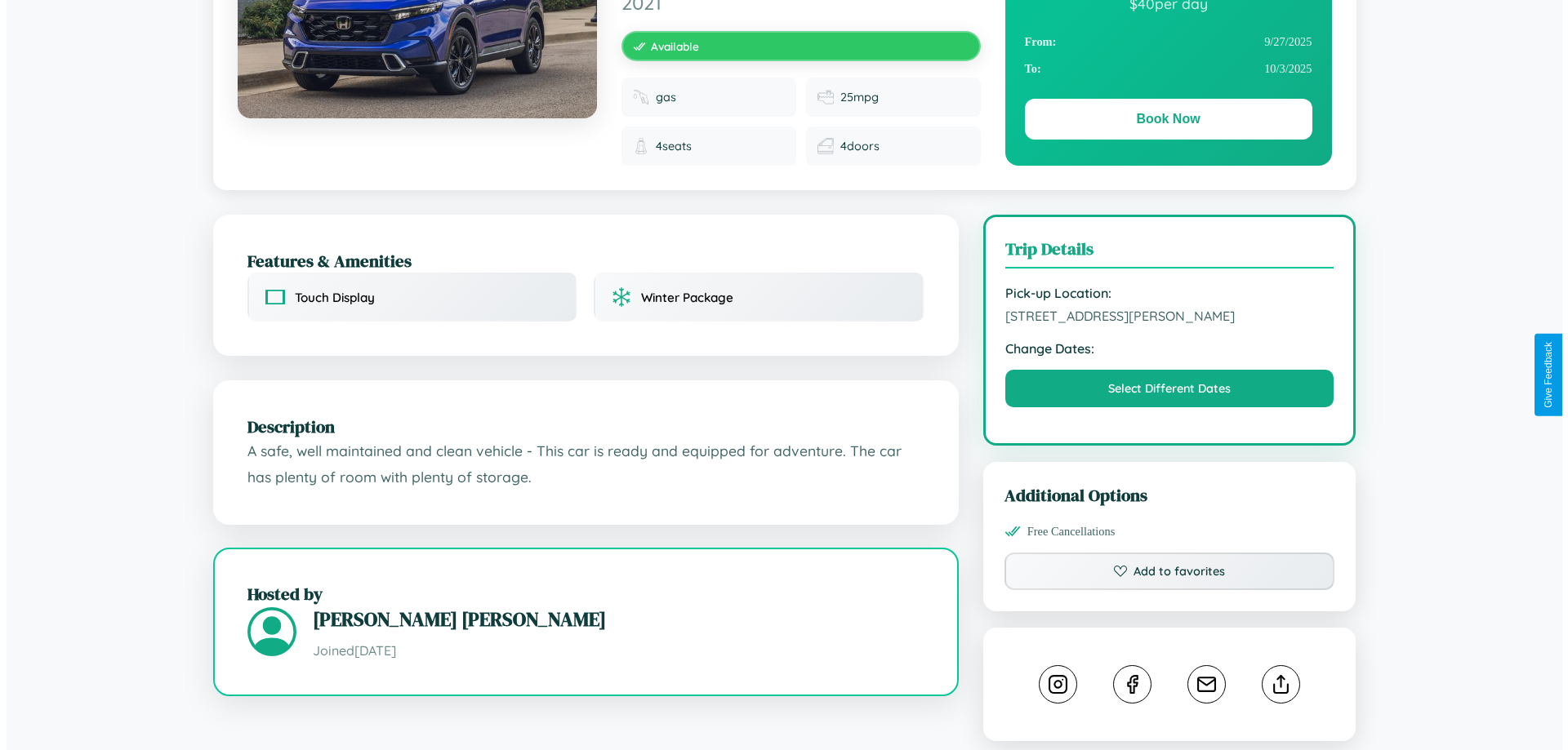
scroll to position [0, 0]
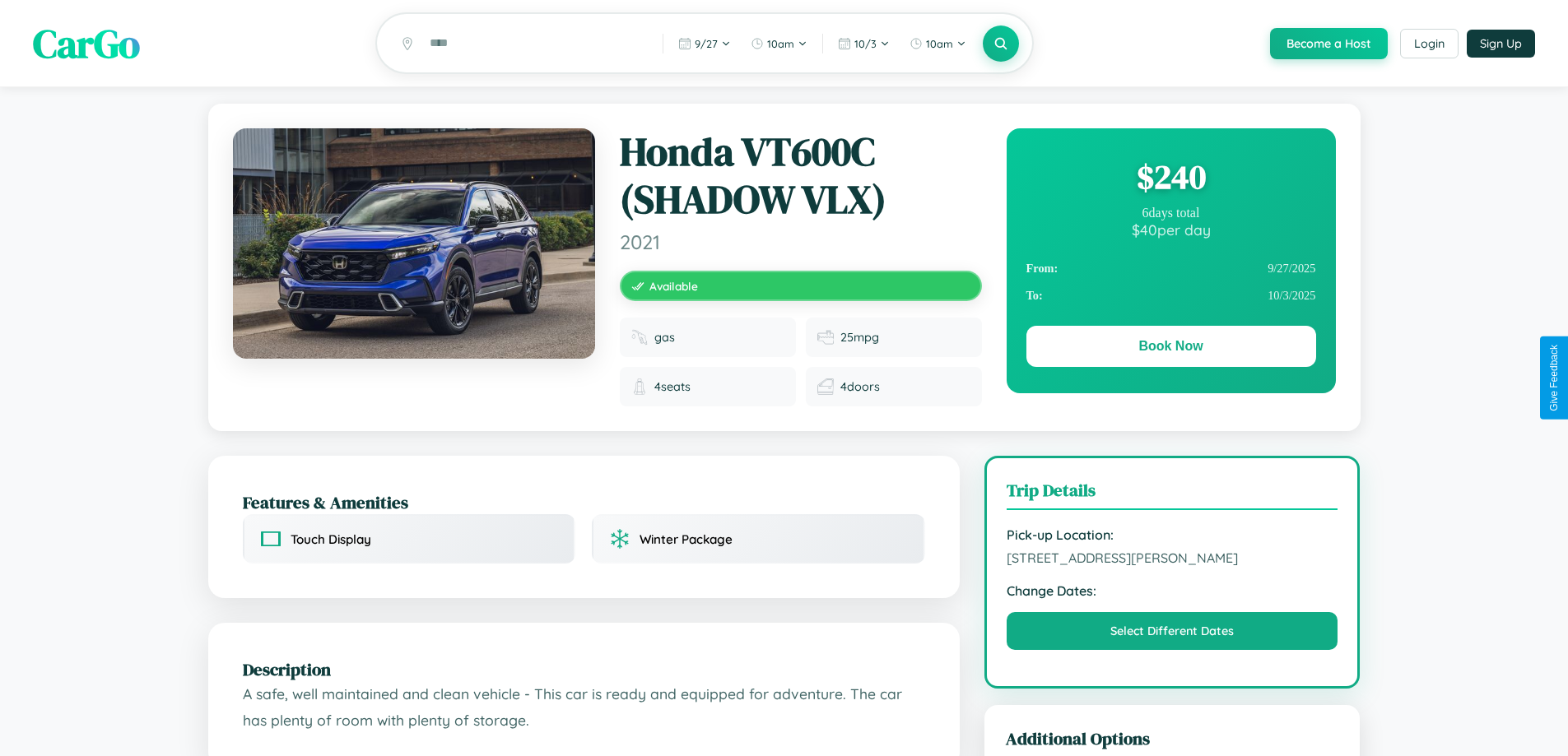
click at [1171, 180] on div "$ 240" at bounding box center [1172, 177] width 290 height 45
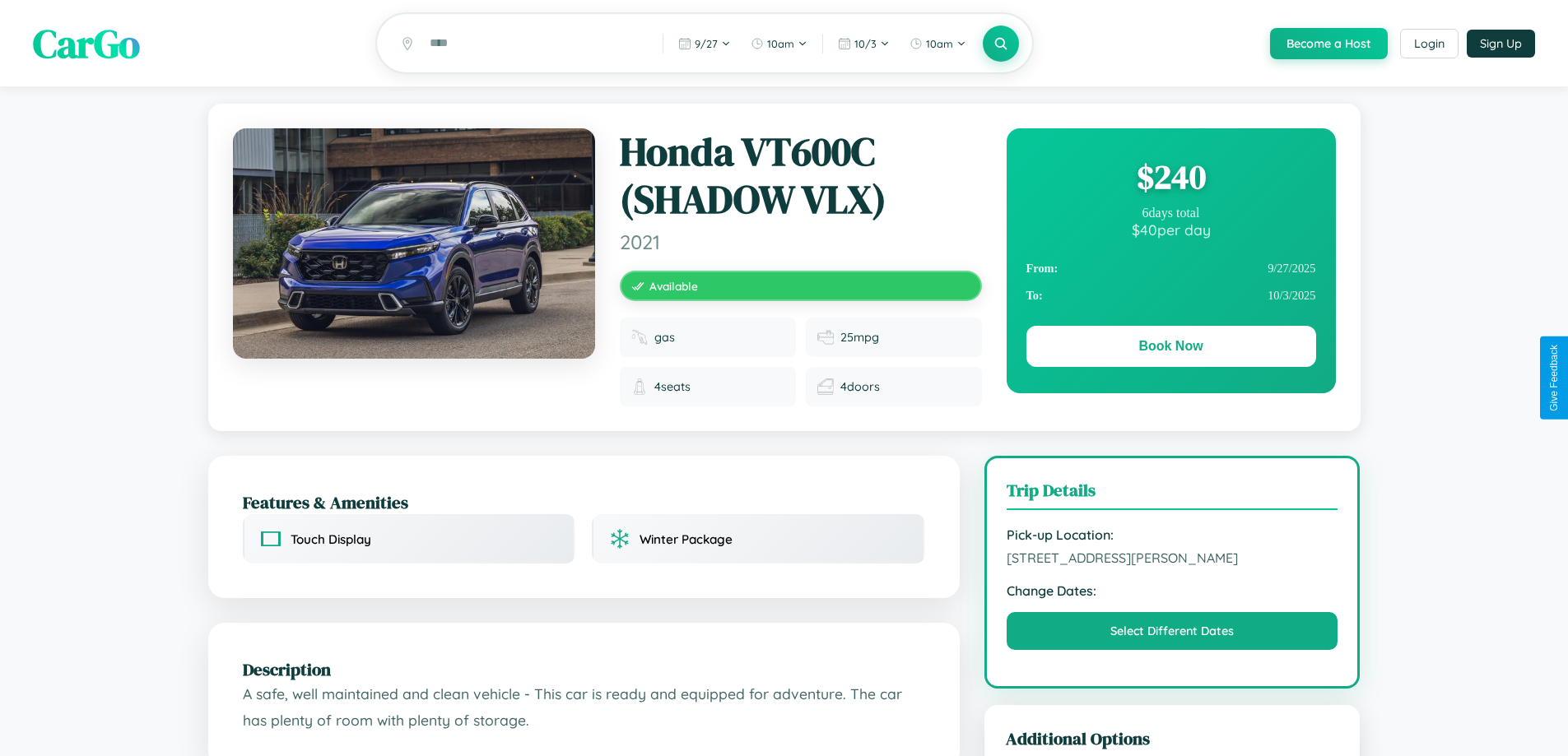
click at [1171, 180] on div "$ 240" at bounding box center [1172, 177] width 290 height 45
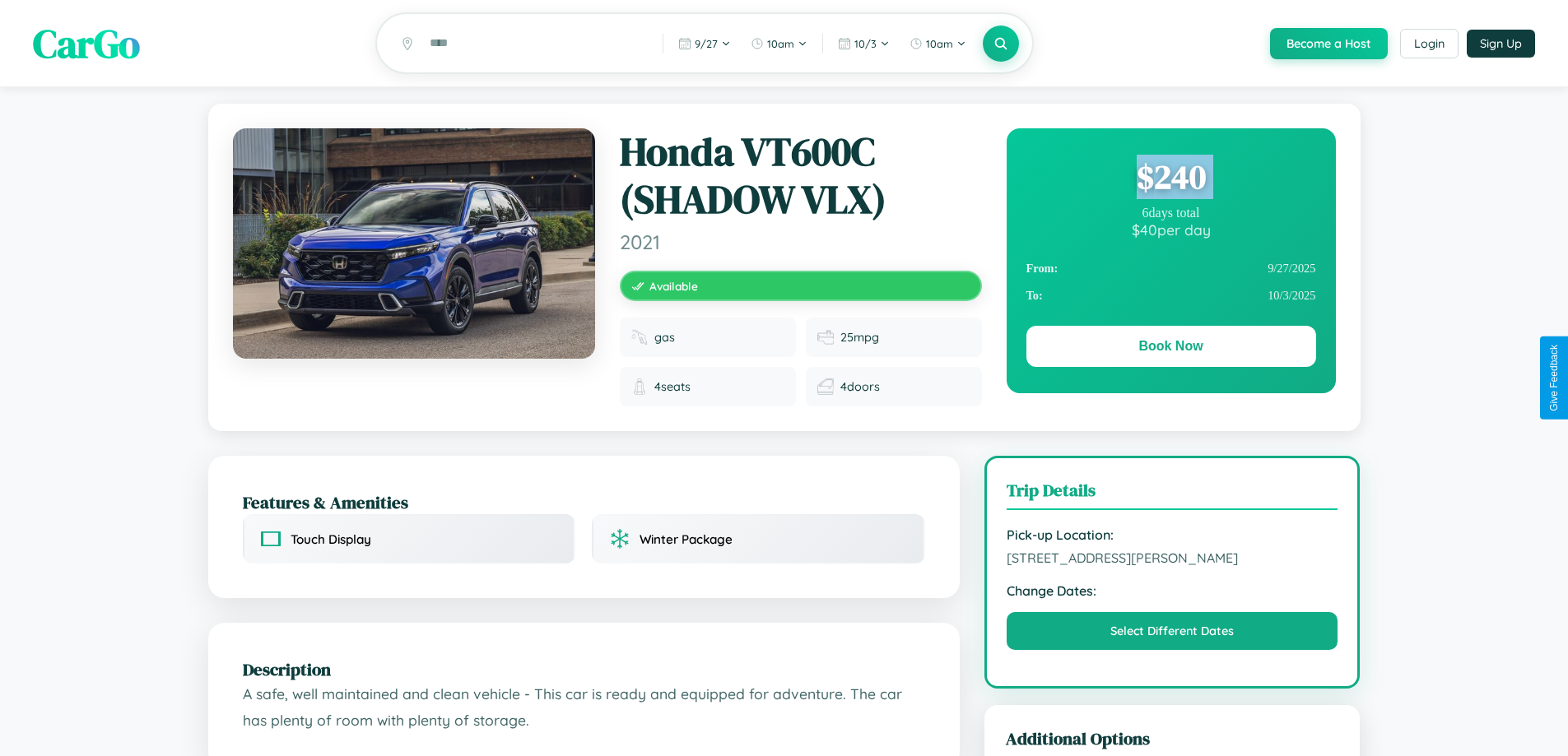
click at [1171, 180] on div "$ 240" at bounding box center [1172, 177] width 290 height 45
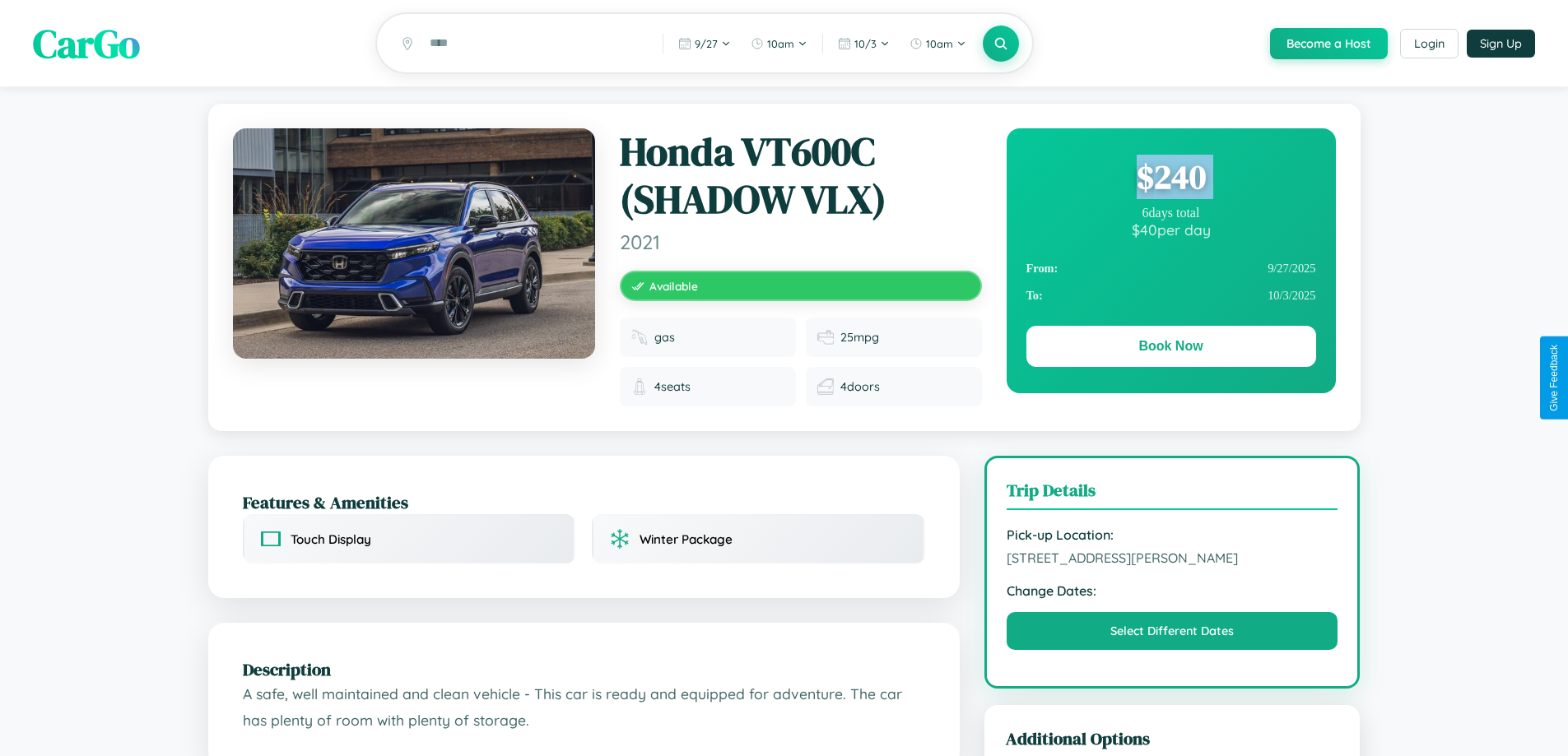
click at [1171, 180] on div "$ 240" at bounding box center [1172, 177] width 290 height 45
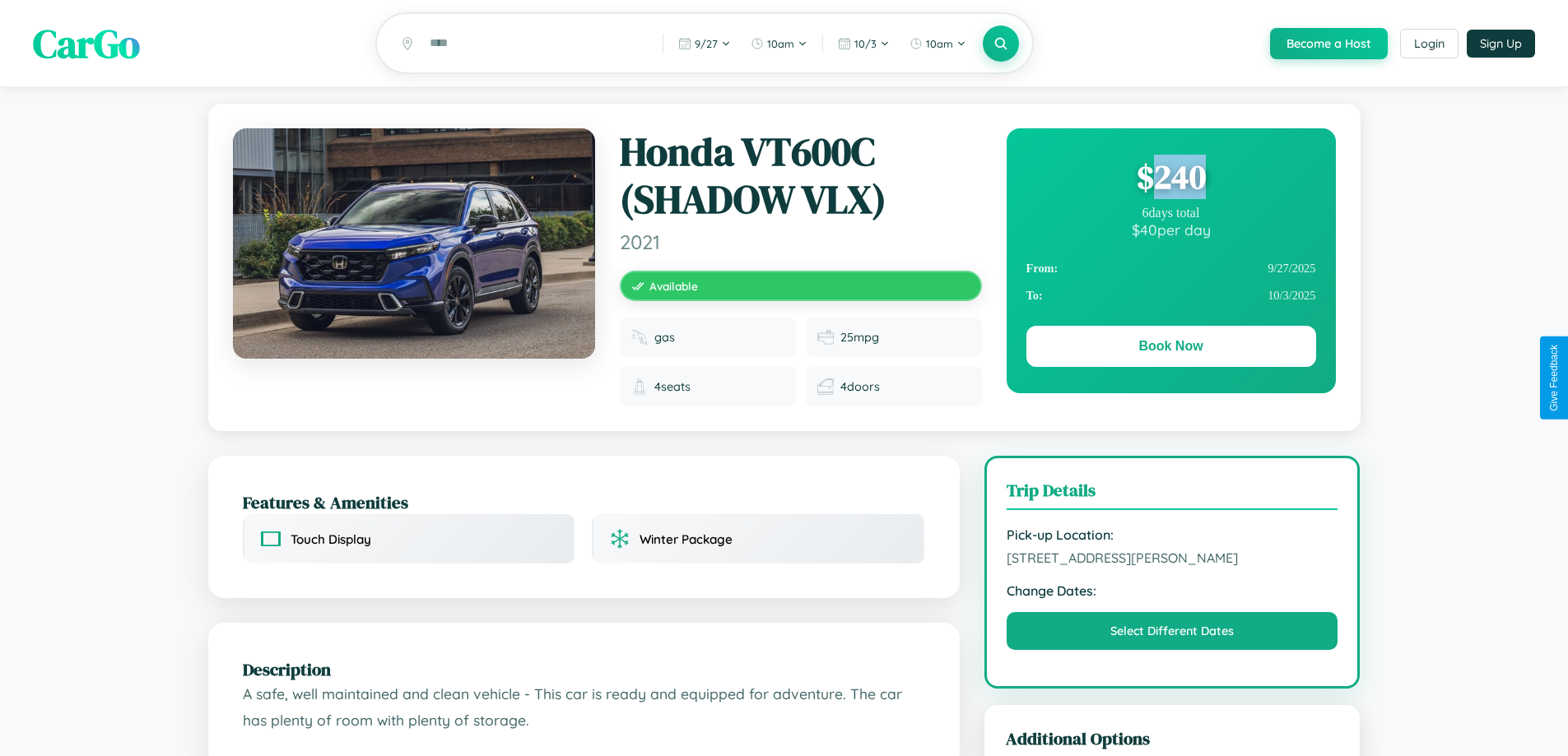
click at [1171, 180] on div "$ 240" at bounding box center [1172, 177] width 290 height 45
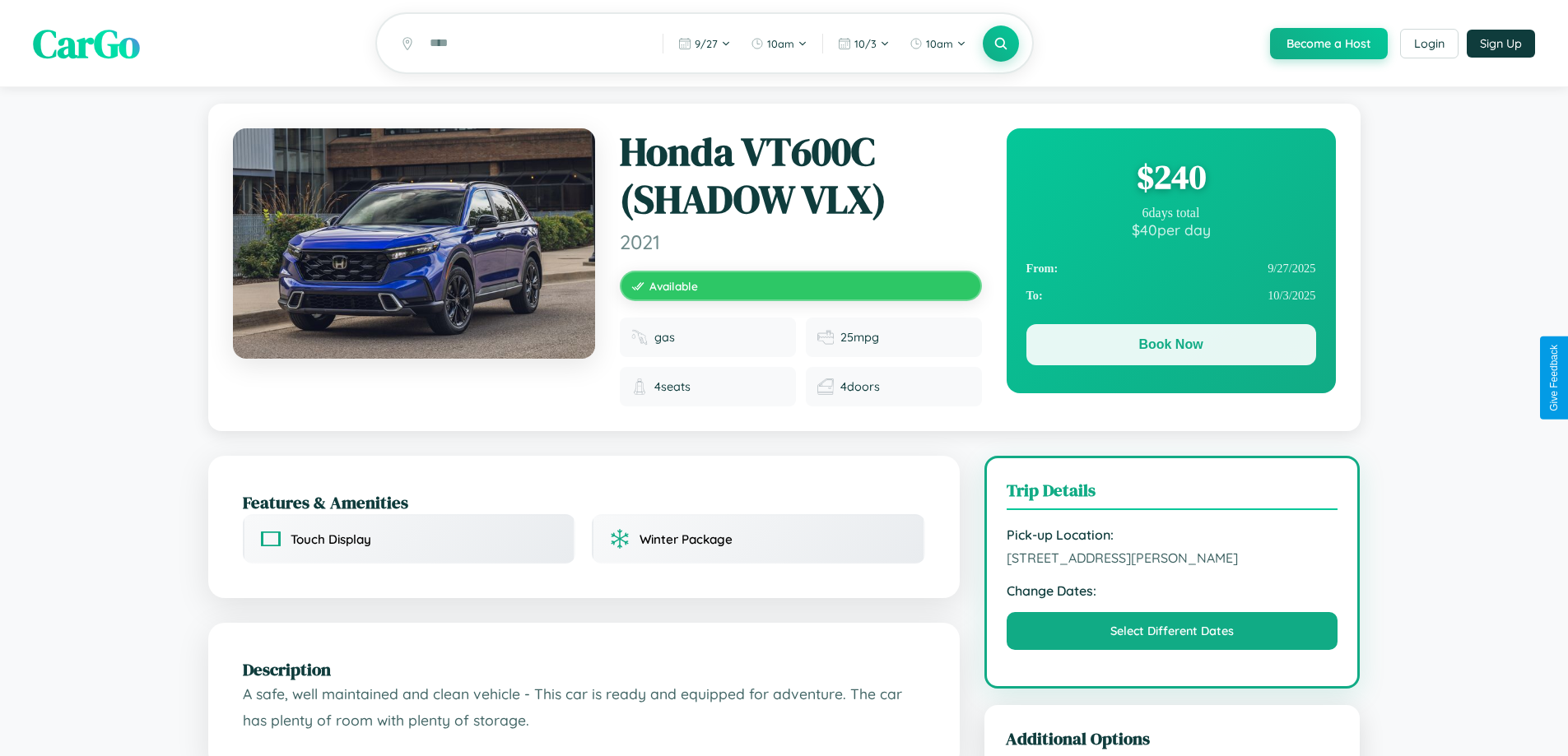
click at [1171, 348] on button "Book Now" at bounding box center [1172, 345] width 290 height 41
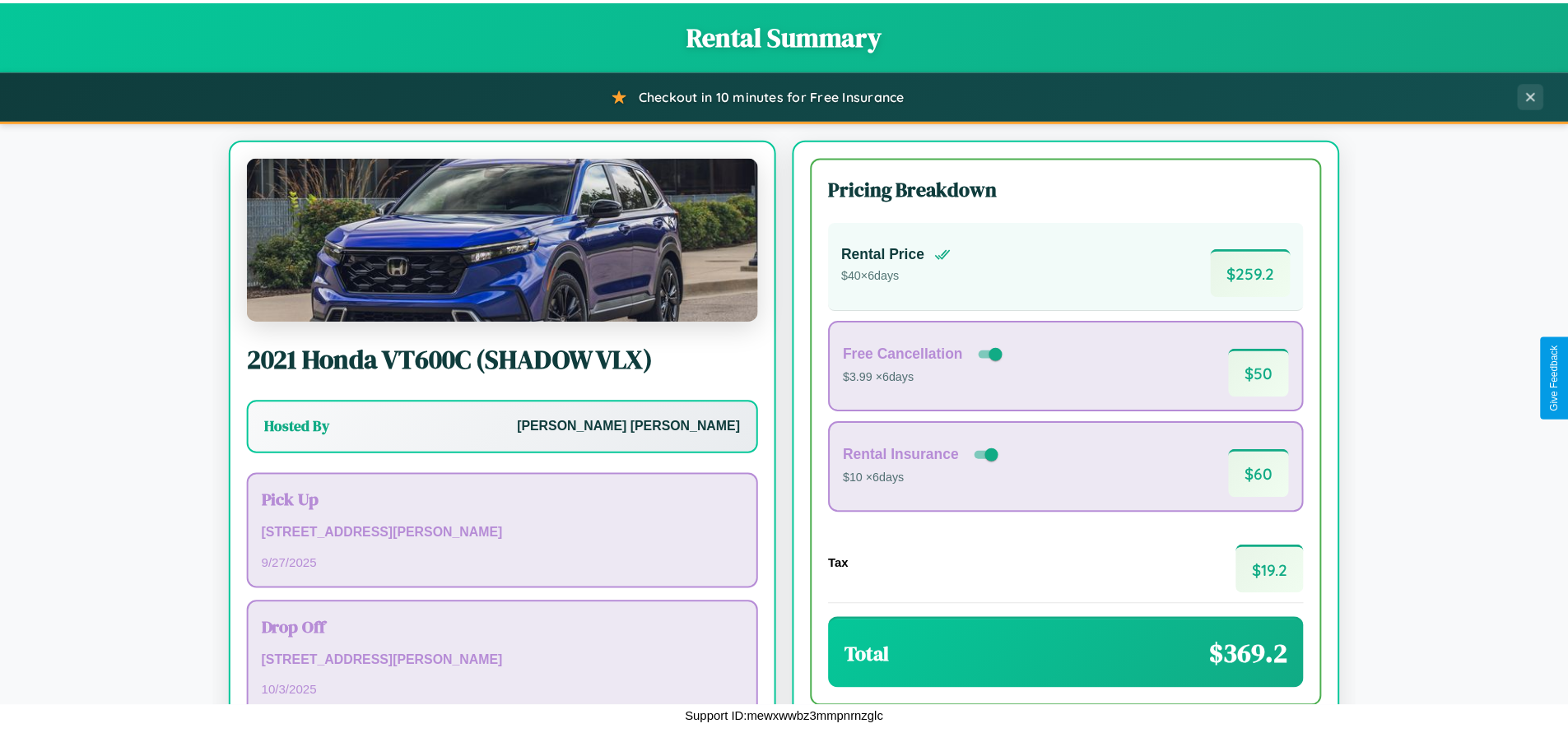
scroll to position [113, 0]
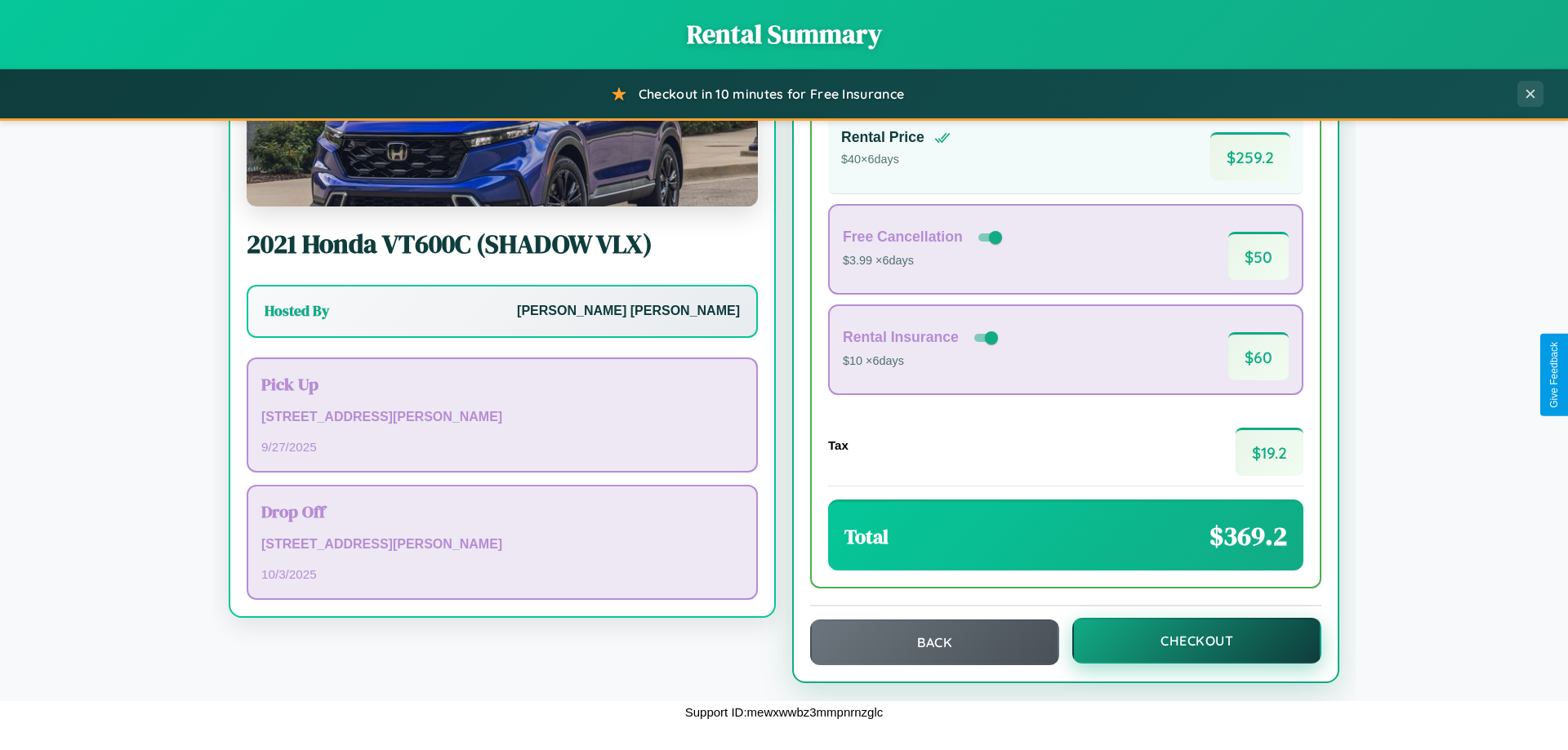
click at [1186, 641] on button "Checkout" at bounding box center [1196, 641] width 249 height 46
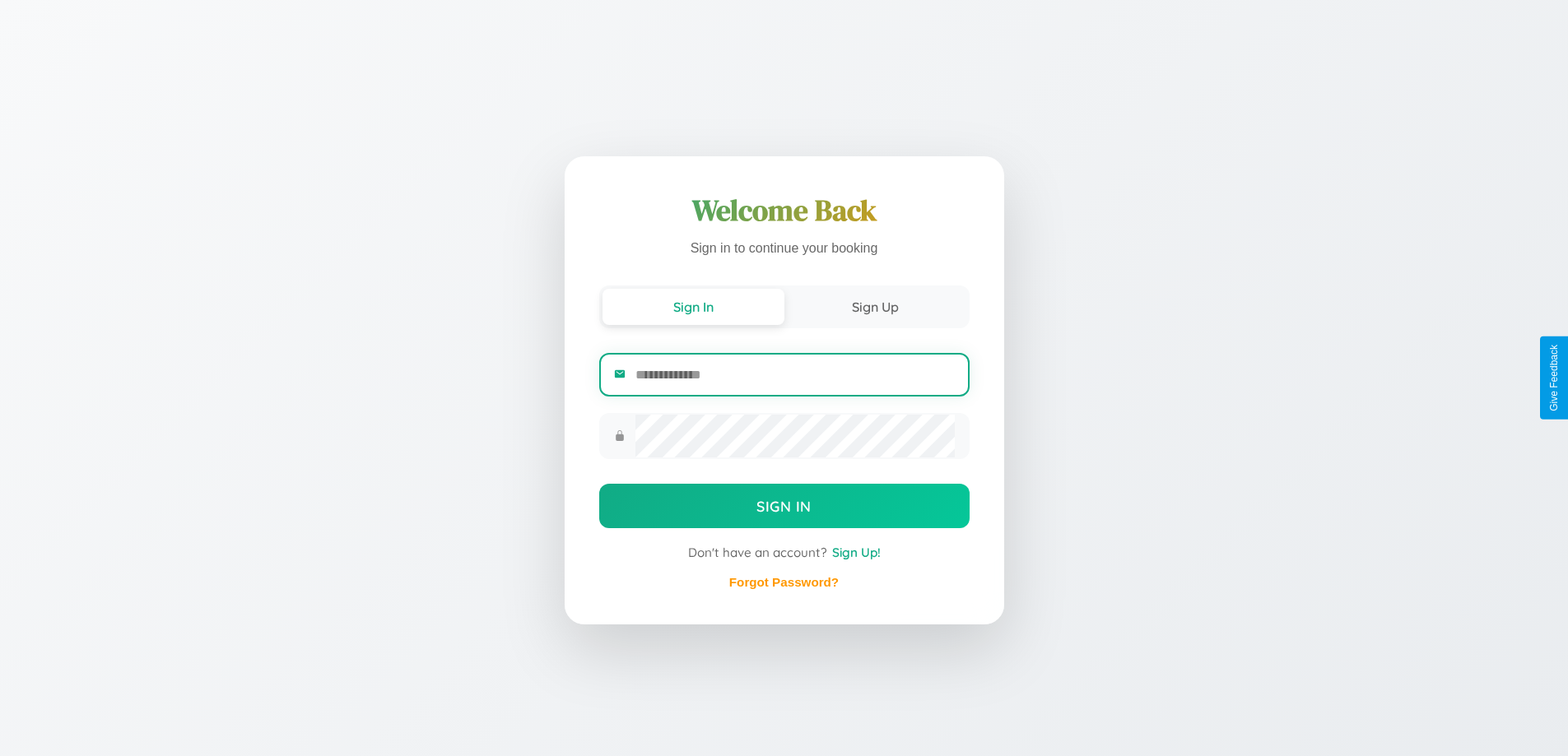
click at [794, 375] on input "email" at bounding box center [794, 375] width 319 height 40
type input "**********"
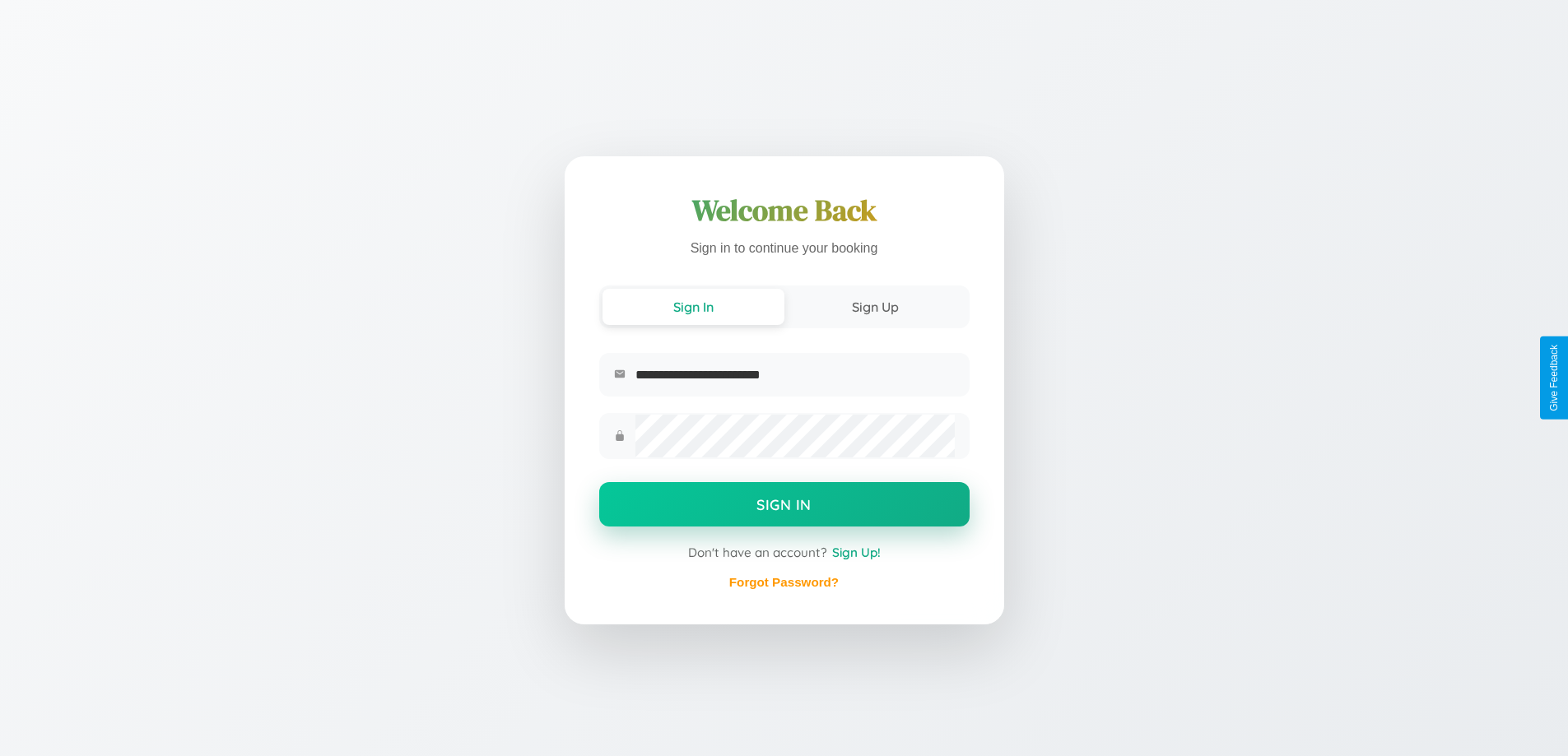
click at [784, 506] on button "Sign In" at bounding box center [784, 504] width 371 height 45
